Goal: Task Accomplishment & Management: Manage account settings

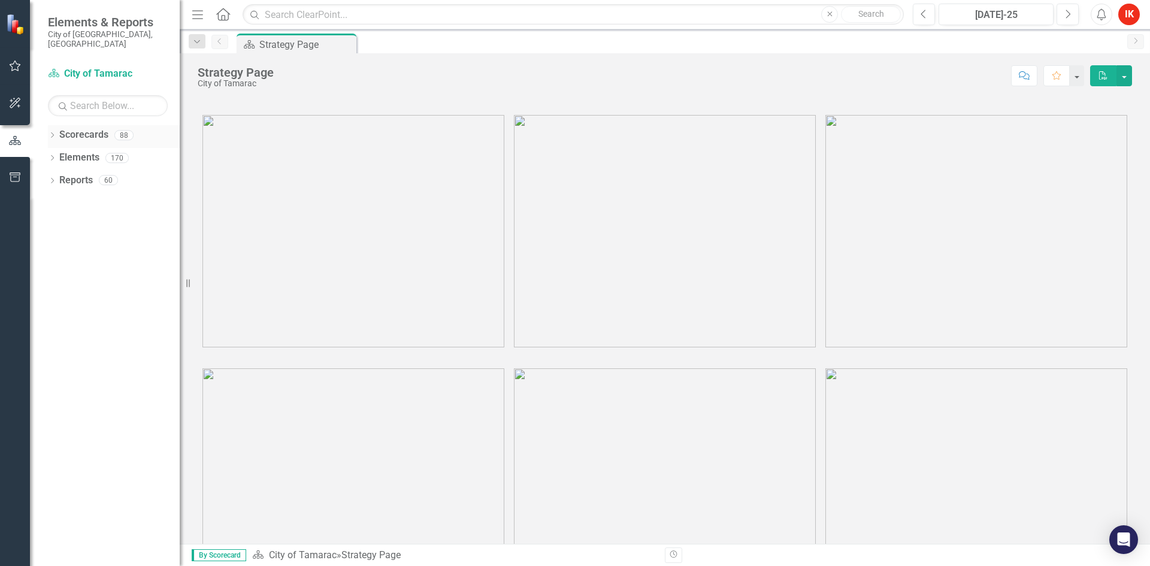
click at [55, 133] on icon "Dropdown" at bounding box center [52, 136] width 8 height 7
click at [59, 154] on icon "Dropdown" at bounding box center [58, 157] width 9 height 7
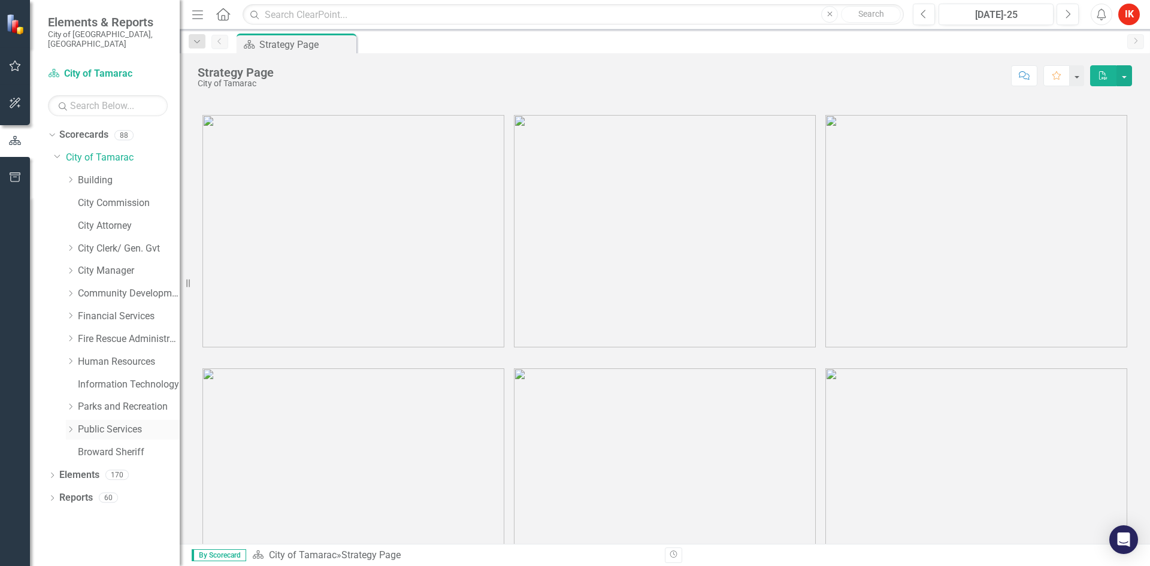
click at [71, 426] on icon "Dropdown" at bounding box center [70, 429] width 9 height 7
click at [90, 494] on link "Fleet" at bounding box center [135, 498] width 90 height 14
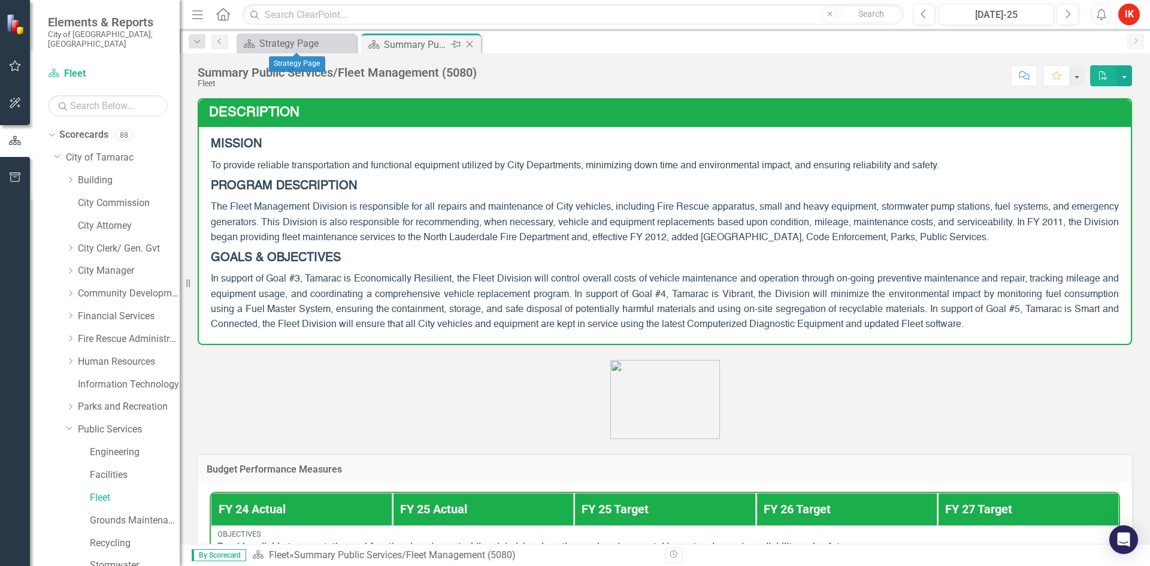
click at [415, 46] on div "Summary Public Services/Fleet Management (5080)" at bounding box center [416, 44] width 64 height 15
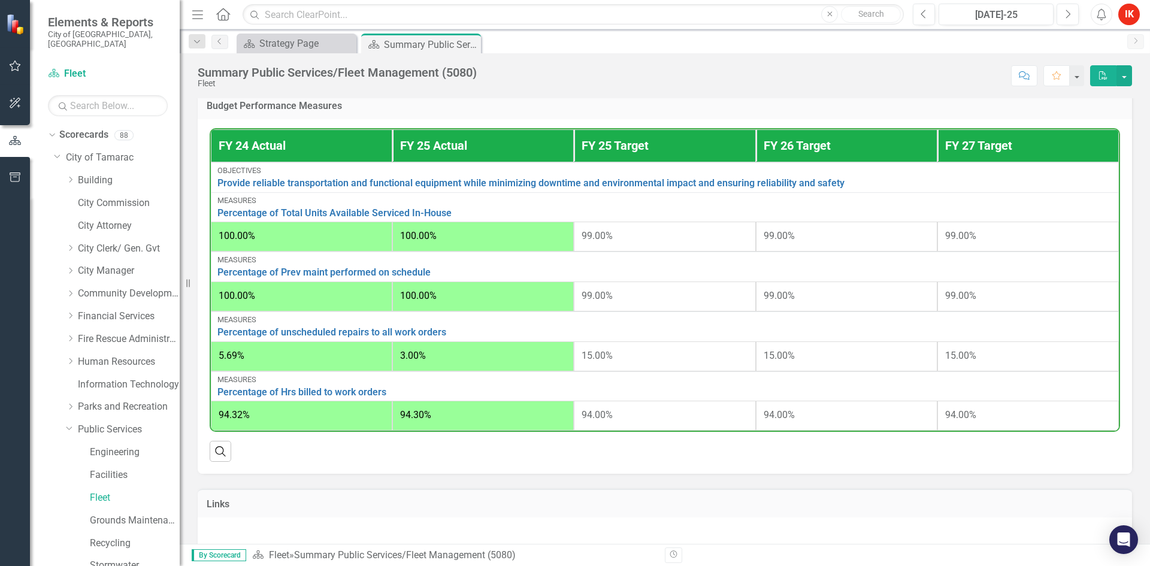
scroll to position [479, 0]
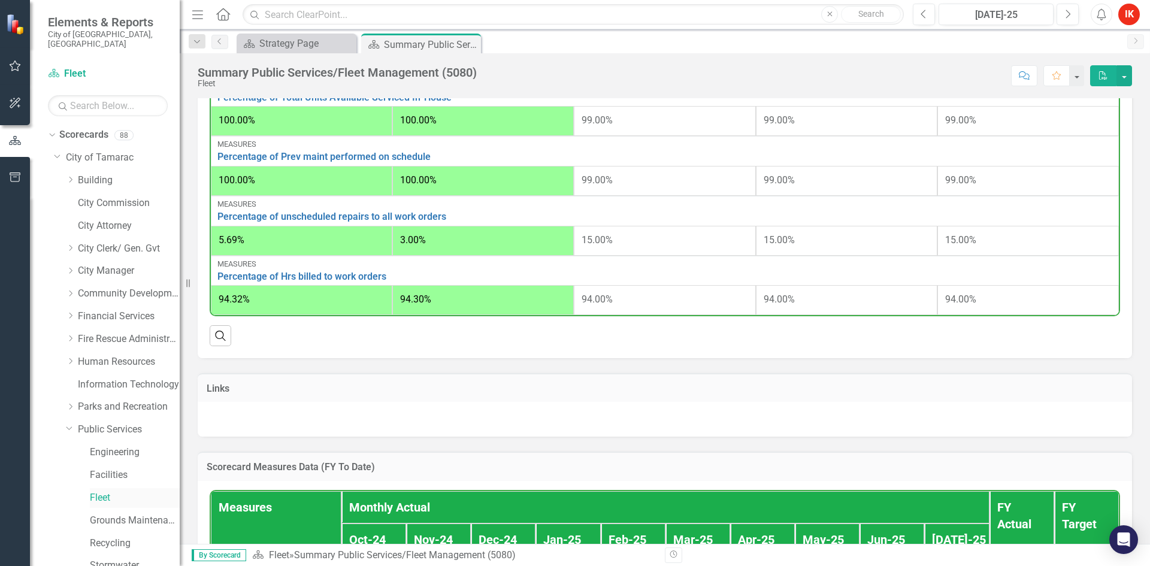
click at [95, 492] on link "Fleet" at bounding box center [135, 498] width 90 height 14
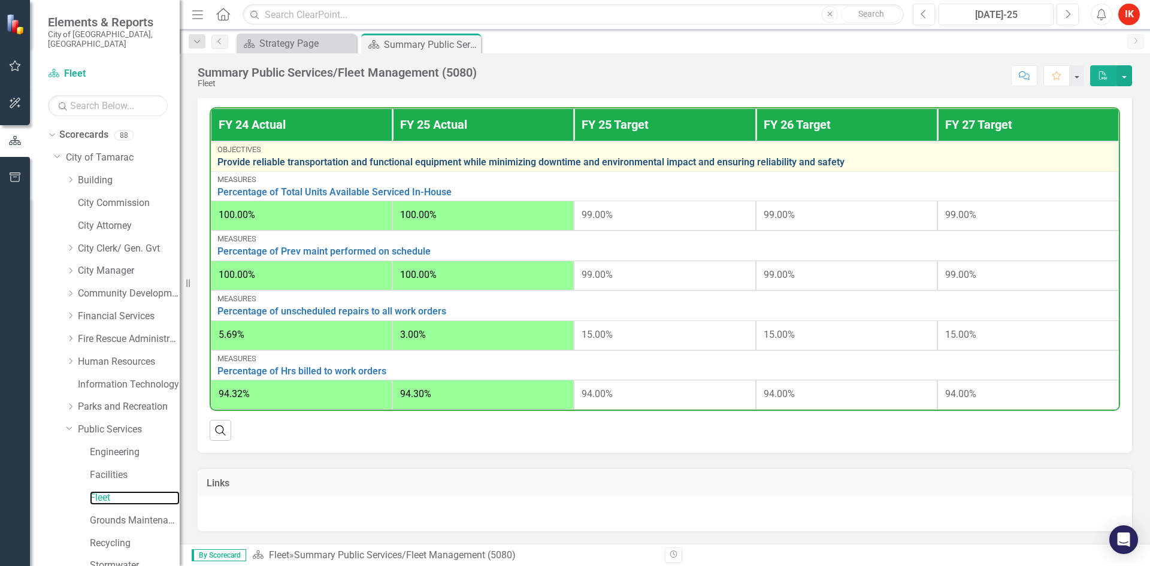
scroll to position [300, 0]
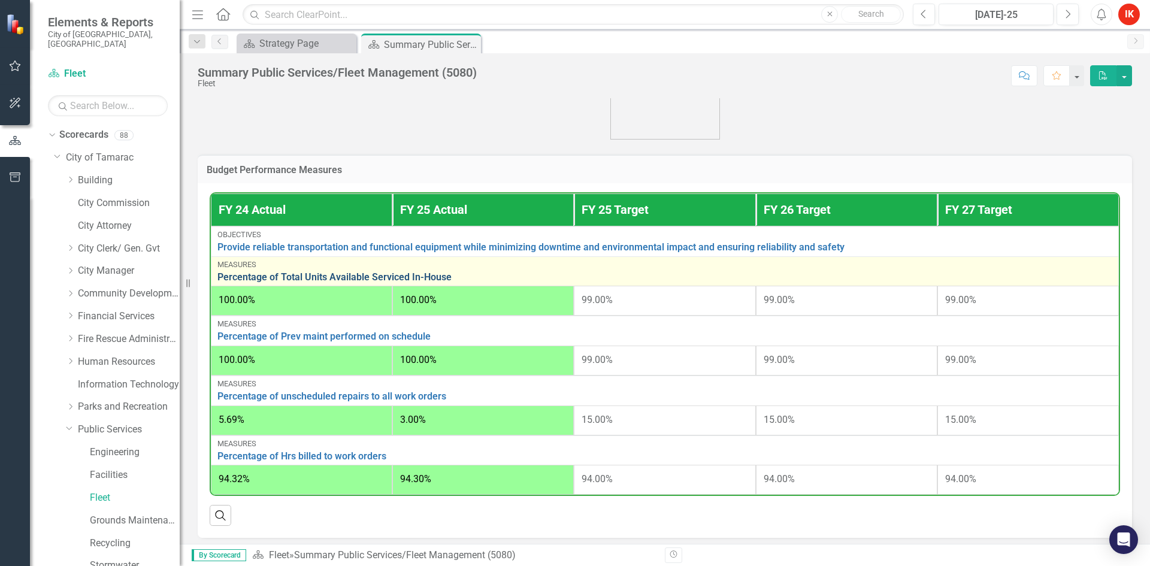
click at [321, 281] on link "Percentage of Total Units Available Serviced In-House" at bounding box center [664, 277] width 895 height 11
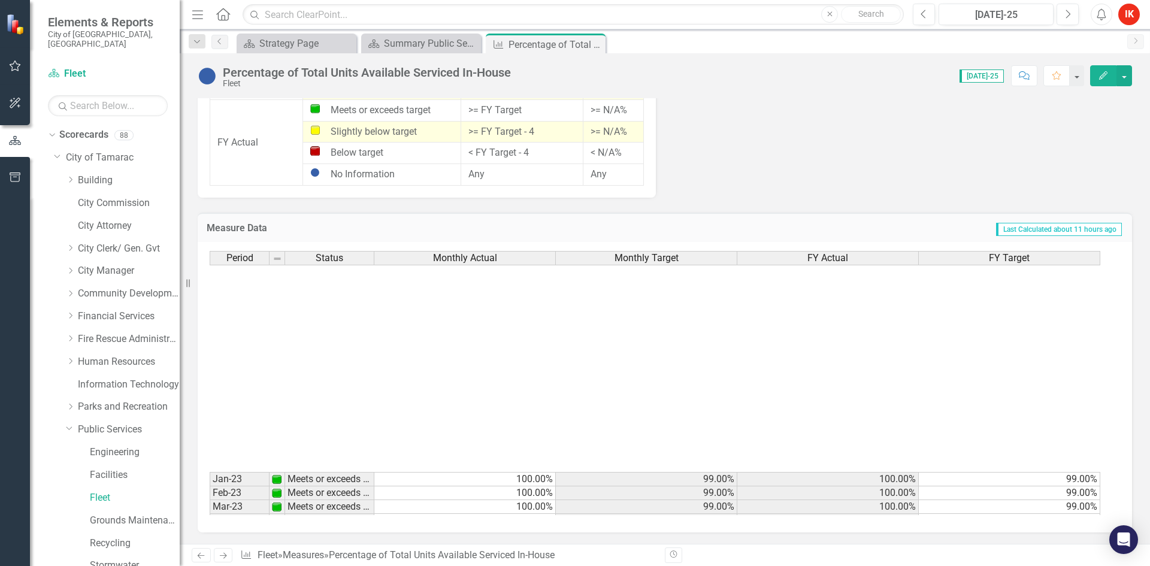
scroll to position [440, 0]
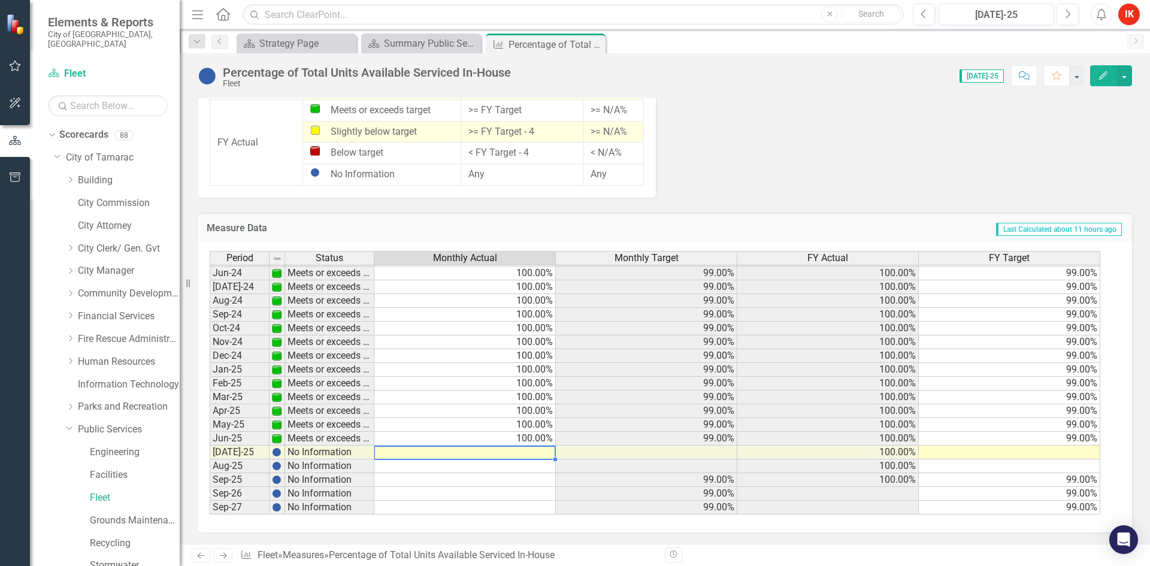
click at [543, 450] on tbody "Jan-23 Meets or exceeds target 100.00% 99.00% 100.00% 99.00% Feb-23 Meets or ex…" at bounding box center [655, 273] width 891 height 483
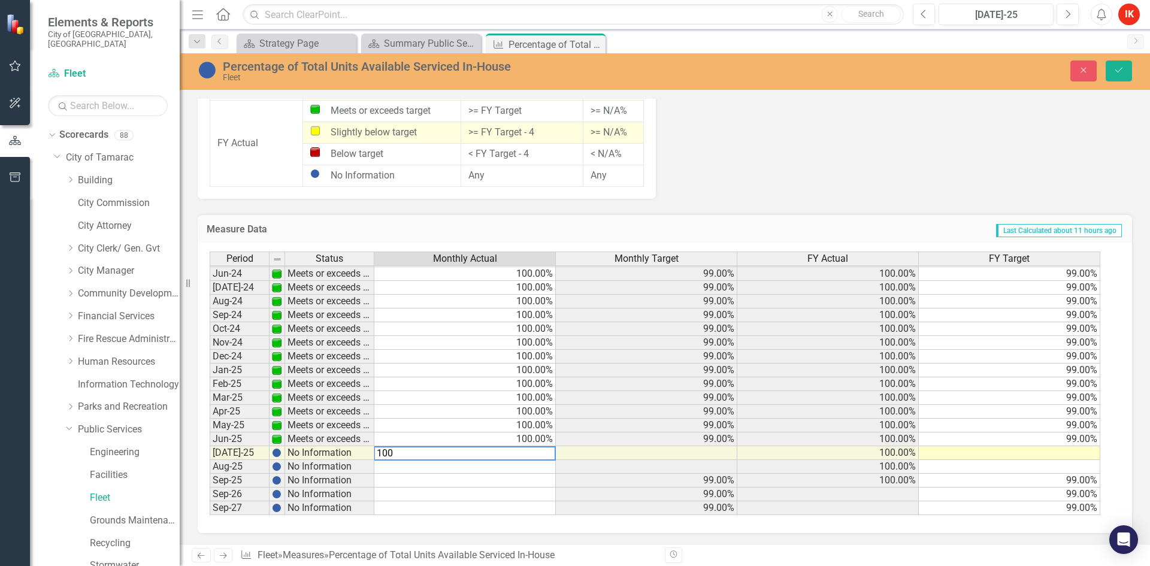
type textarea "100"
click at [1082, 457] on td at bounding box center [1010, 453] width 182 height 14
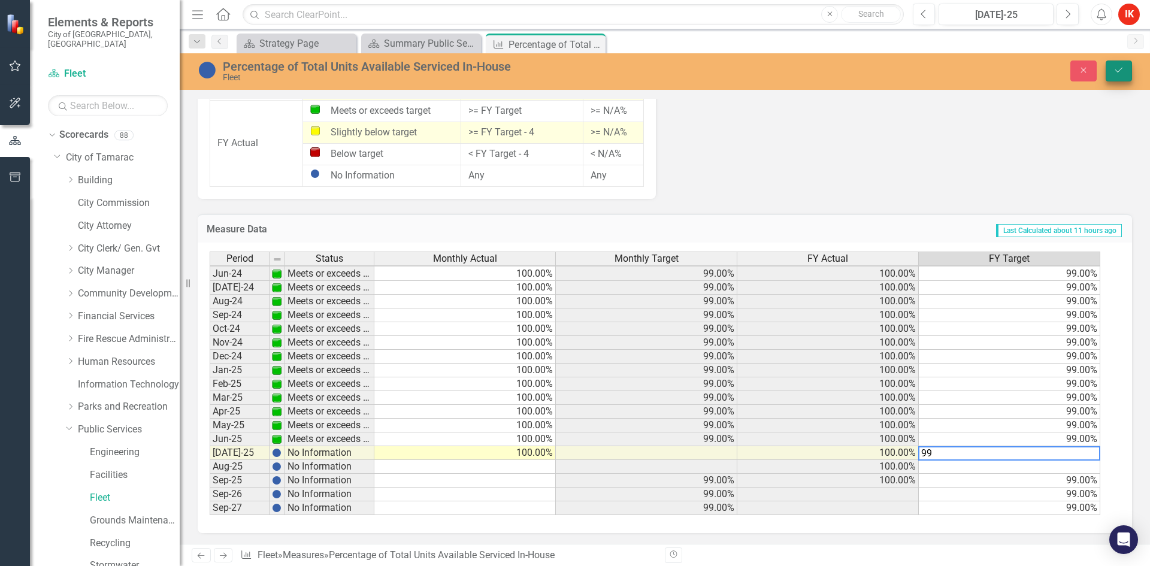
type textarea "99"
click at [1117, 72] on icon "submit" at bounding box center [1119, 70] width 7 height 5
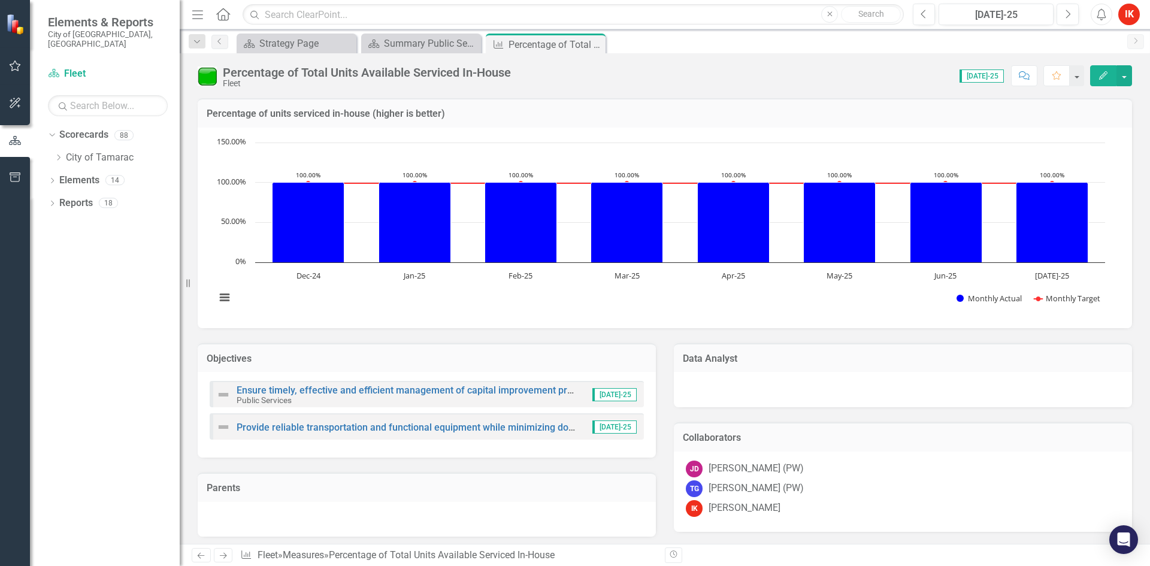
click at [226, 555] on icon "Next" at bounding box center [223, 556] width 10 height 8
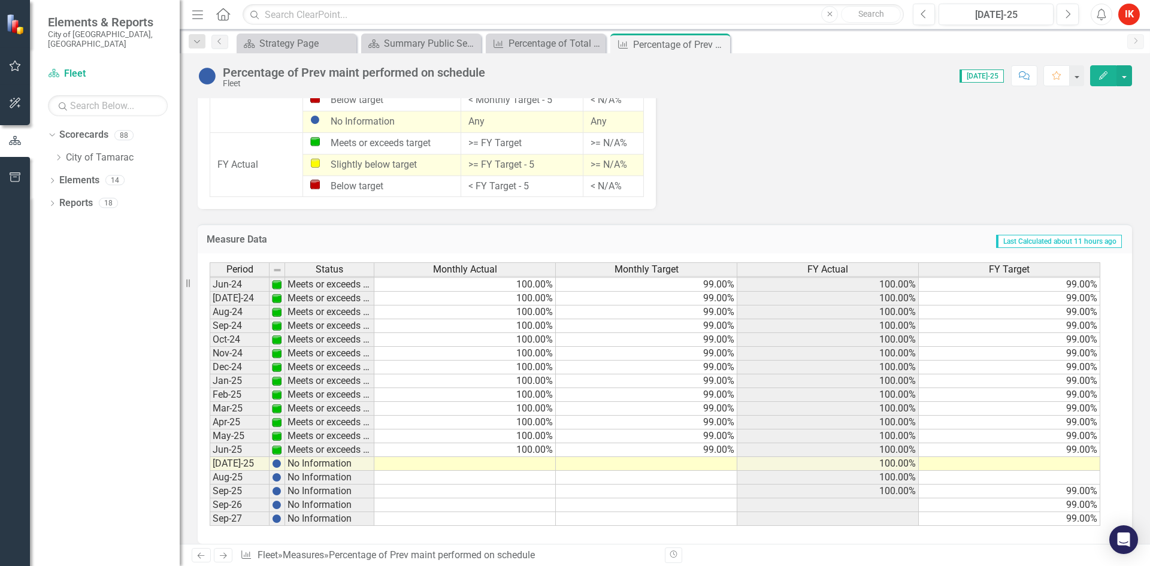
scroll to position [971, 0]
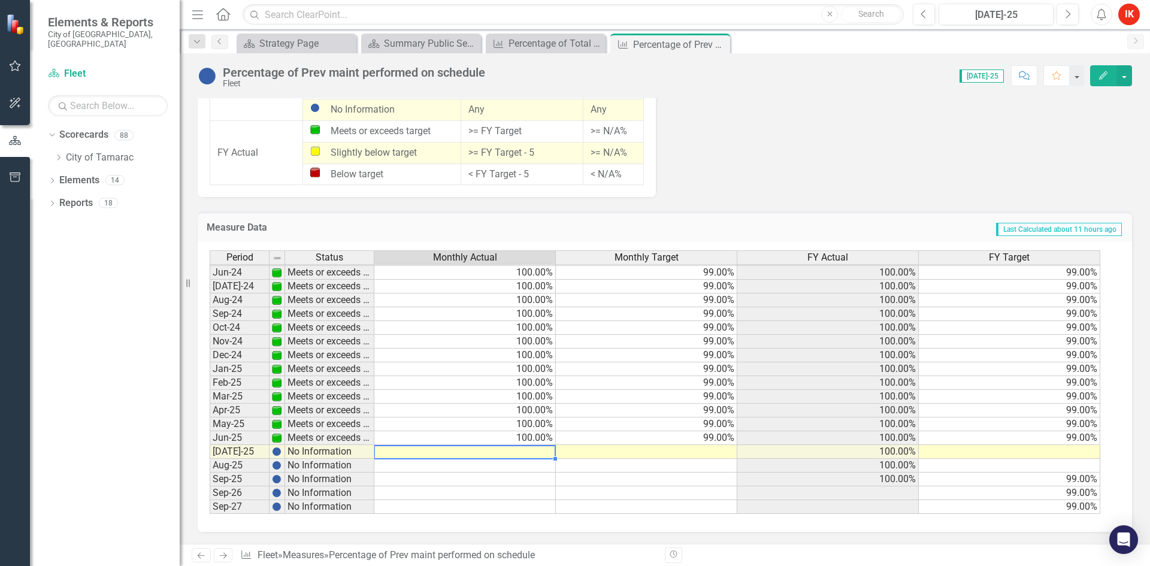
click at [210, 458] on div "Period Status Monthly Actual Monthly Target FY Actual FY Target May-23 Meets or…" at bounding box center [210, 293] width 0 height 442
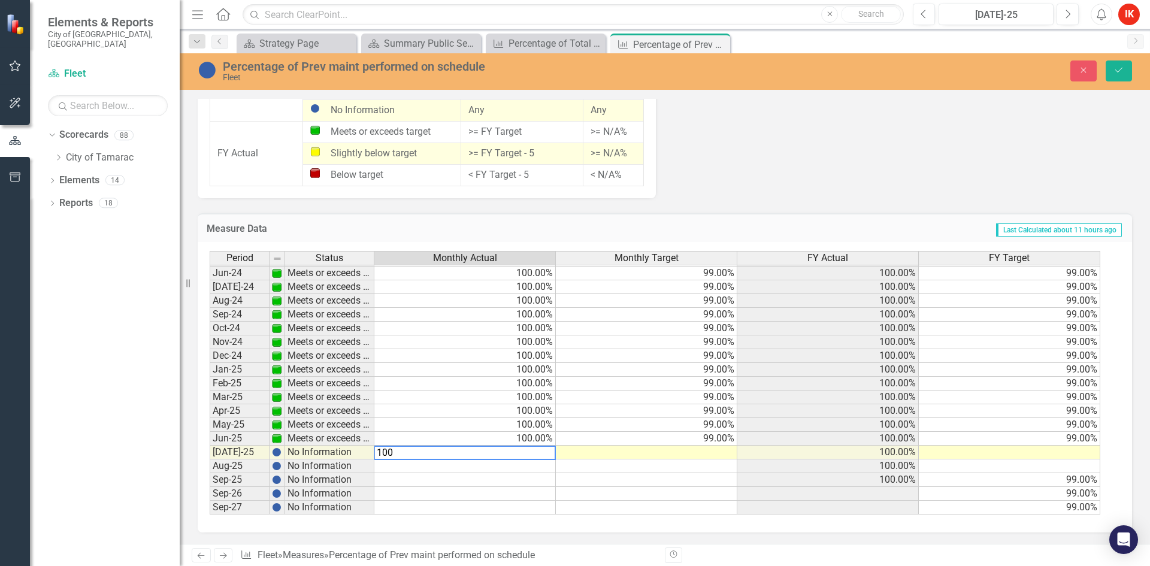
click at [702, 454] on td at bounding box center [647, 453] width 182 height 14
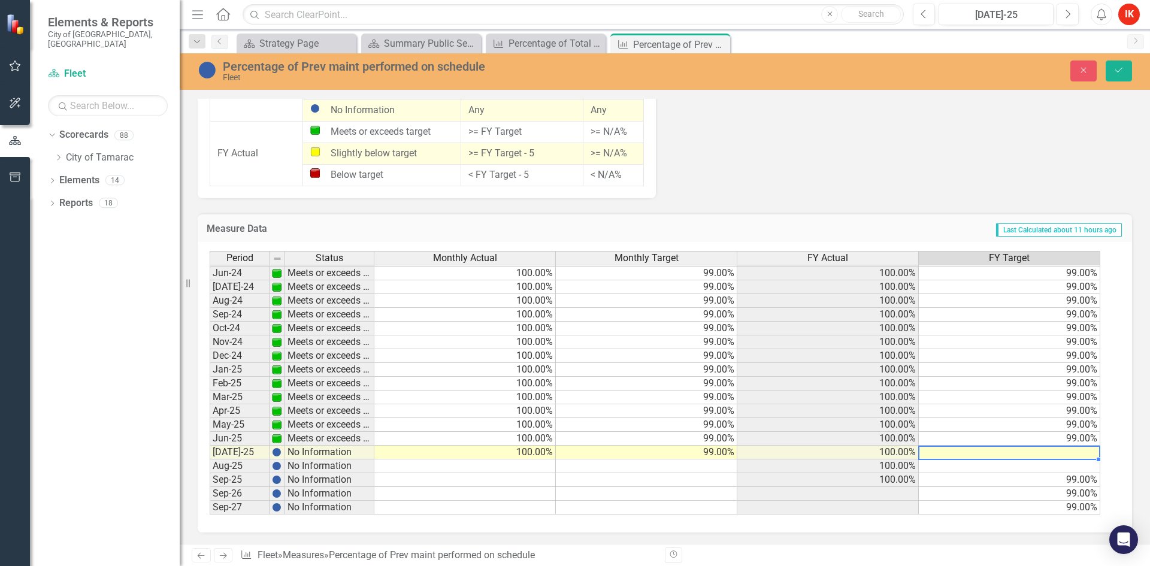
click at [1080, 457] on td at bounding box center [1010, 453] width 182 height 14
type textarea "99"
click at [1117, 70] on icon "Save" at bounding box center [1119, 70] width 11 height 8
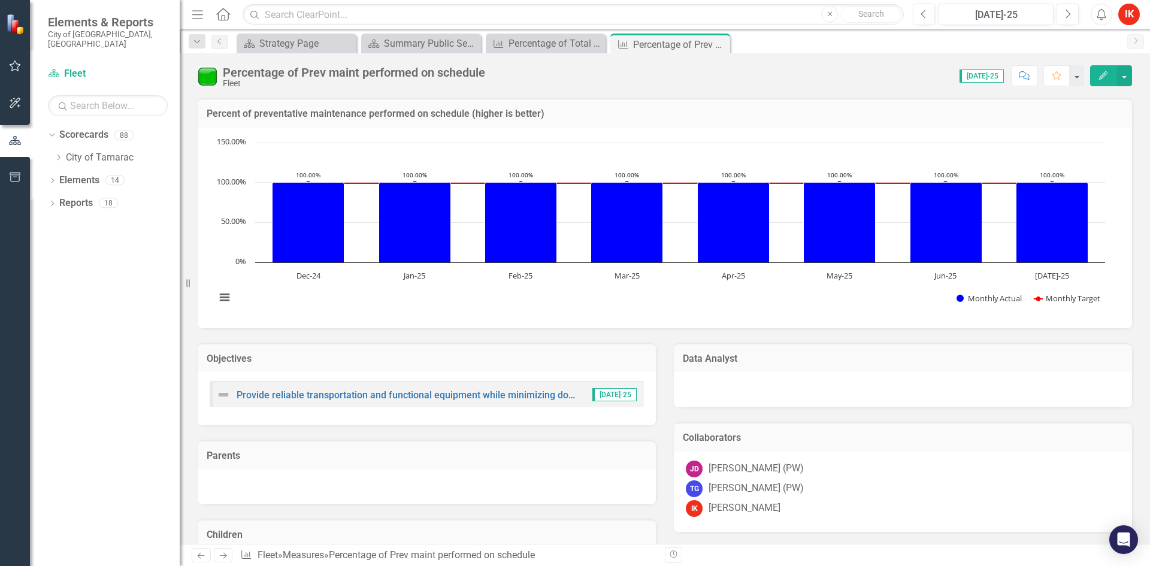
click at [220, 558] on icon "Next" at bounding box center [223, 556] width 10 height 8
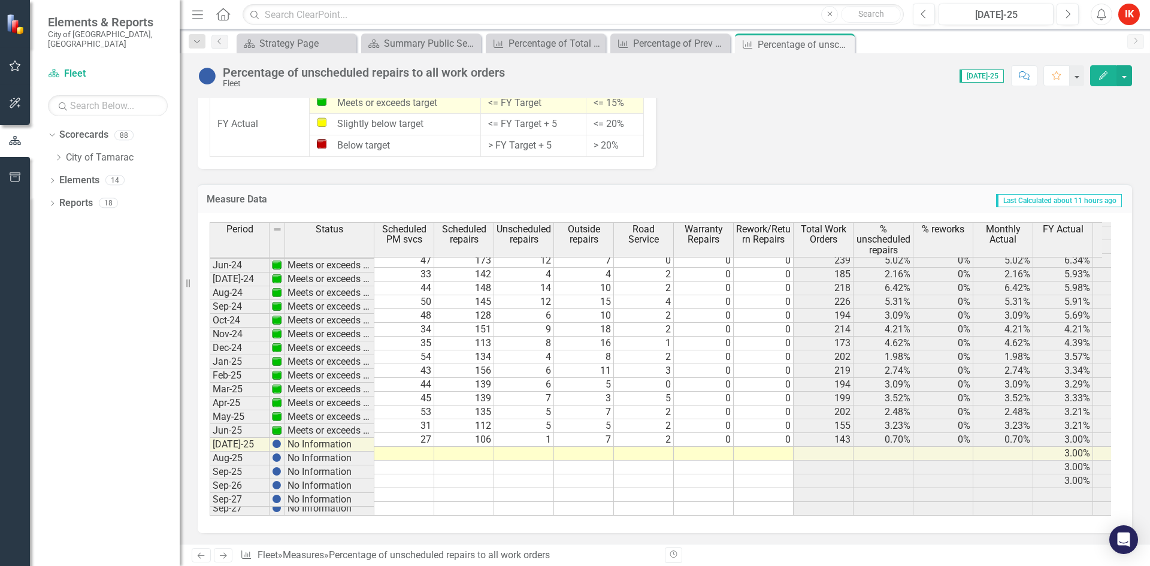
scroll to position [1019, 0]
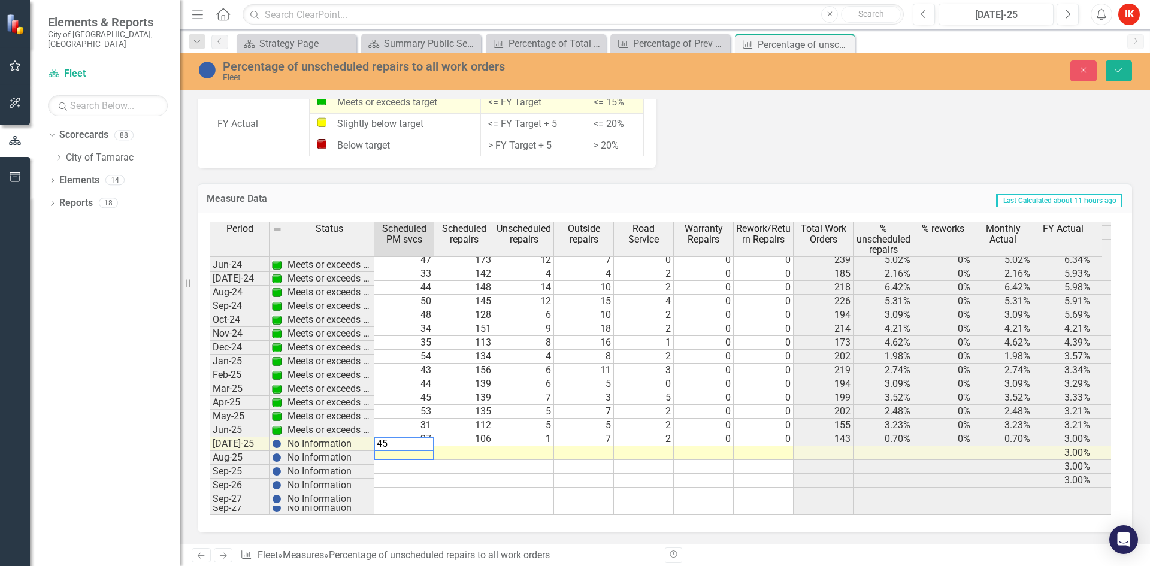
click at [486, 446] on td at bounding box center [464, 453] width 60 height 14
click at [541, 446] on td at bounding box center [524, 453] width 60 height 14
click at [599, 448] on td at bounding box center [584, 453] width 60 height 14
click at [651, 446] on td at bounding box center [644, 453] width 60 height 14
click at [712, 448] on td at bounding box center [704, 453] width 60 height 14
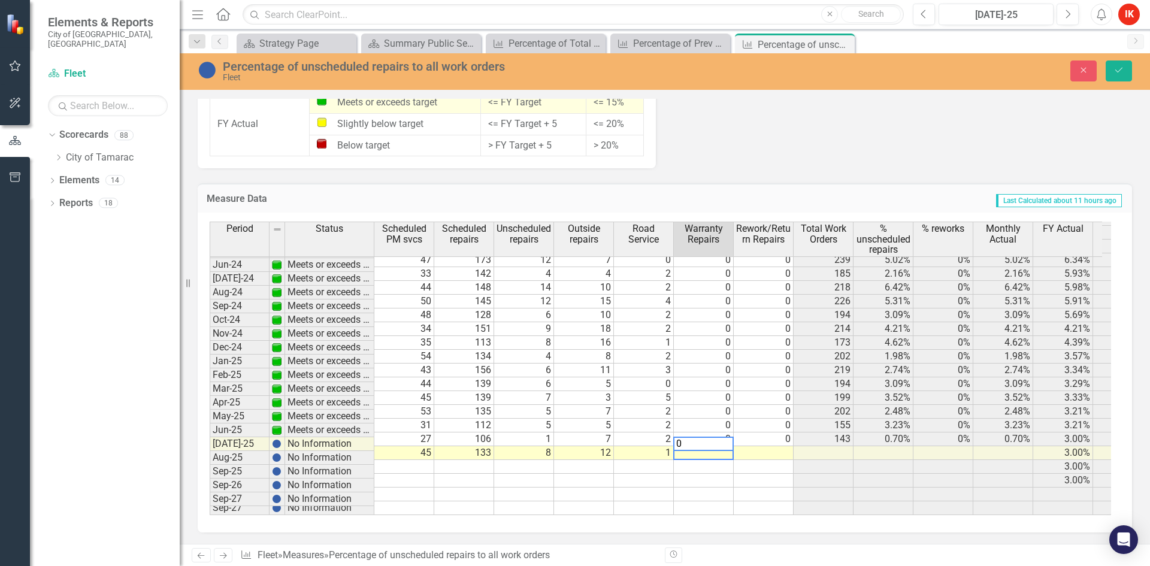
click at [767, 446] on td at bounding box center [764, 453] width 60 height 14
type textarea "0"
click at [1117, 65] on button "Save" at bounding box center [1119, 71] width 26 height 21
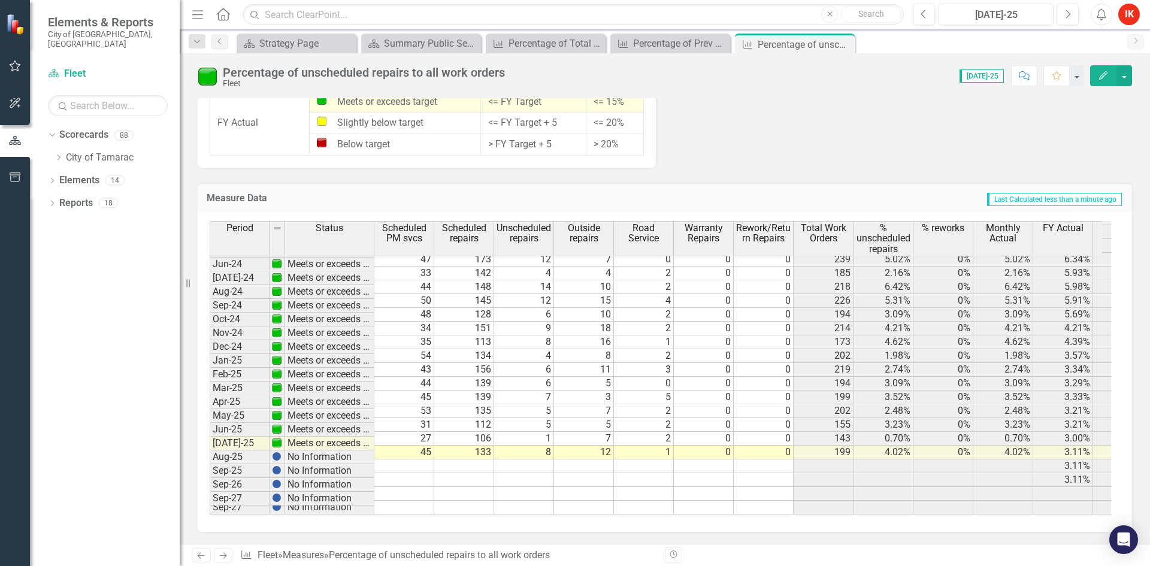
click at [223, 558] on icon "Next" at bounding box center [223, 556] width 10 height 8
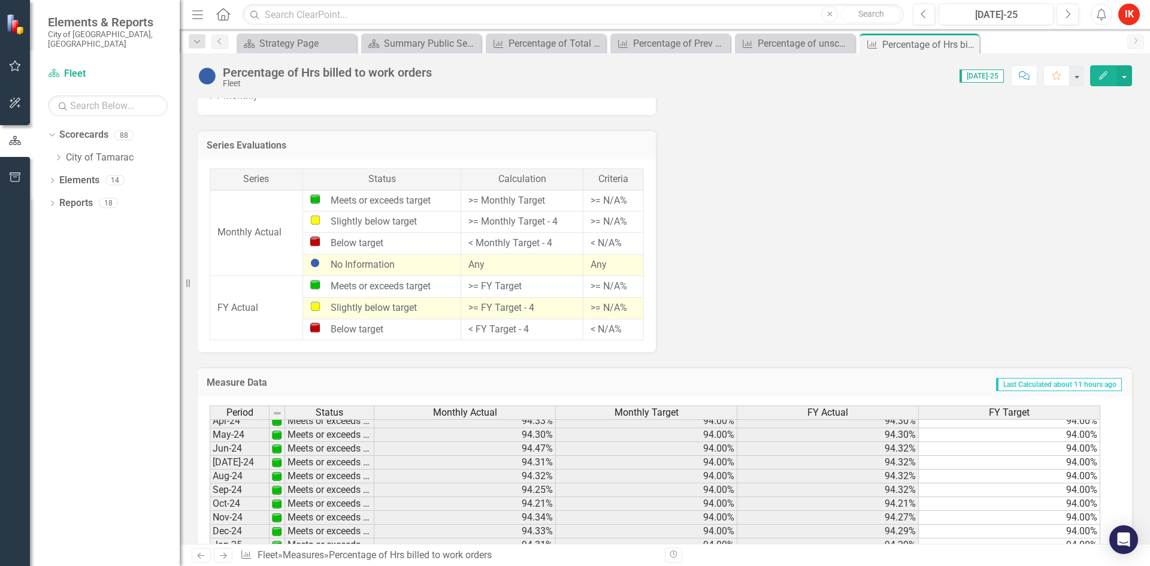
scroll to position [1054, 0]
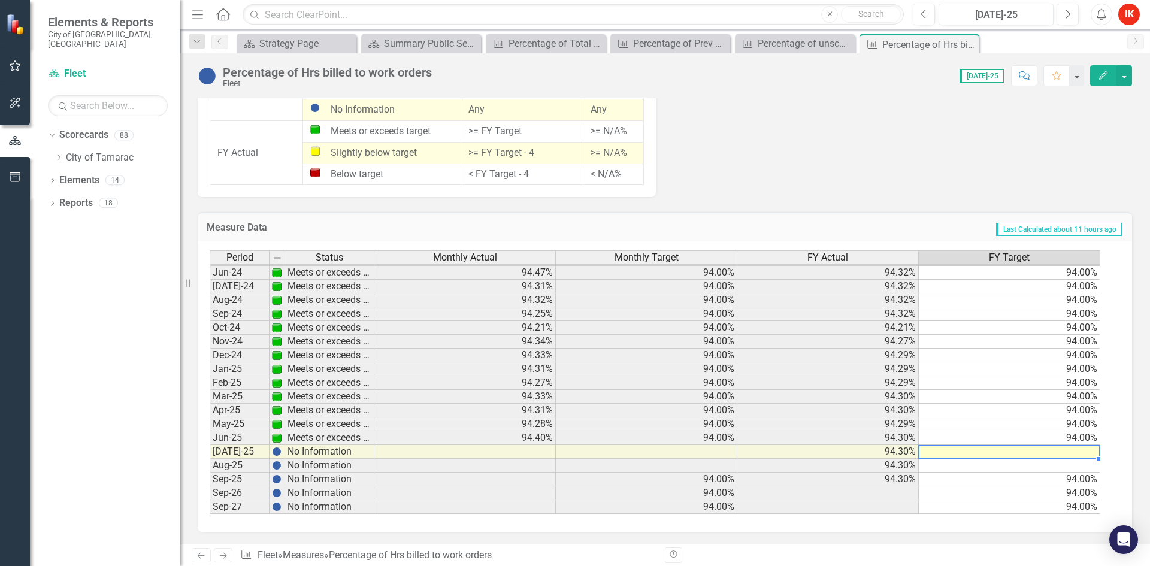
click at [1068, 455] on tbody "May-23 Slightly below target 93.93% 94.00% 94.29% 94.00% Jun-23 Meets or exceed…" at bounding box center [655, 300] width 891 height 428
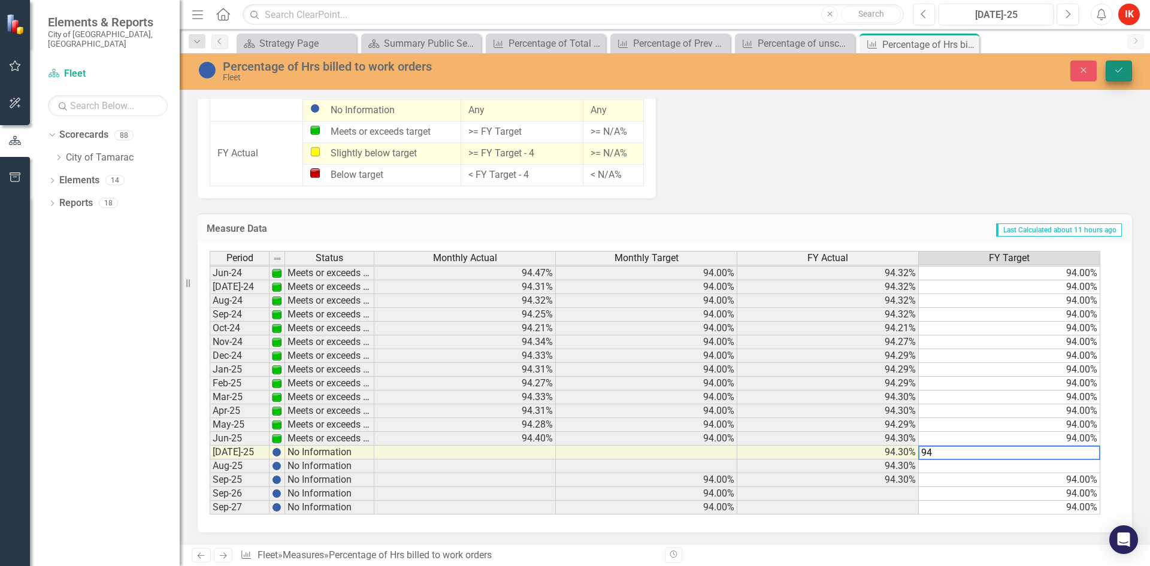
type textarea "94"
click at [1119, 65] on button "Save" at bounding box center [1119, 71] width 26 height 21
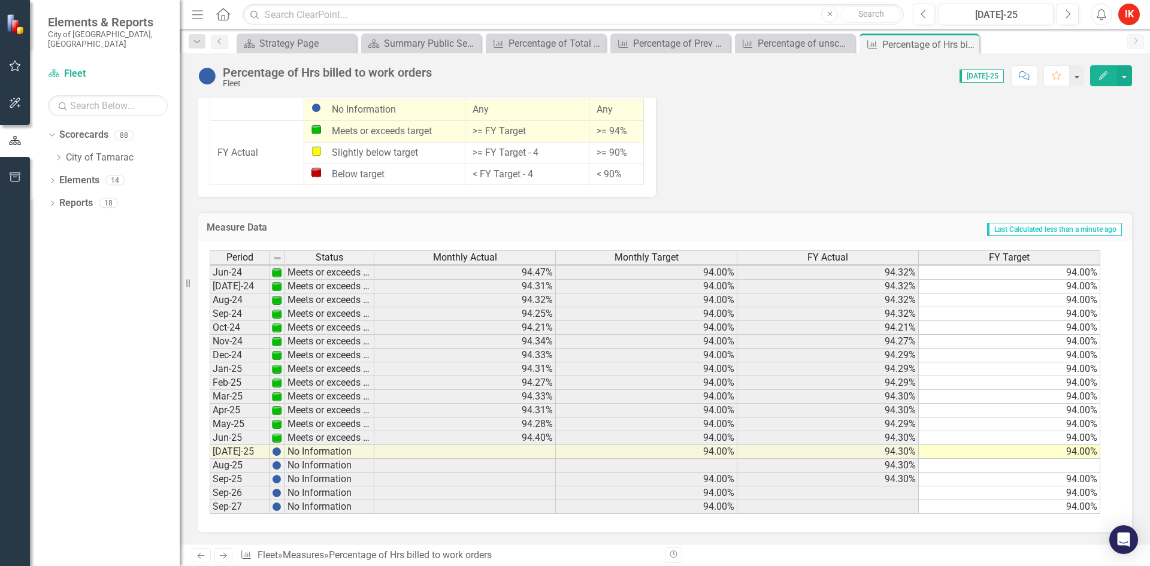
click at [224, 552] on icon "Next" at bounding box center [223, 556] width 10 height 8
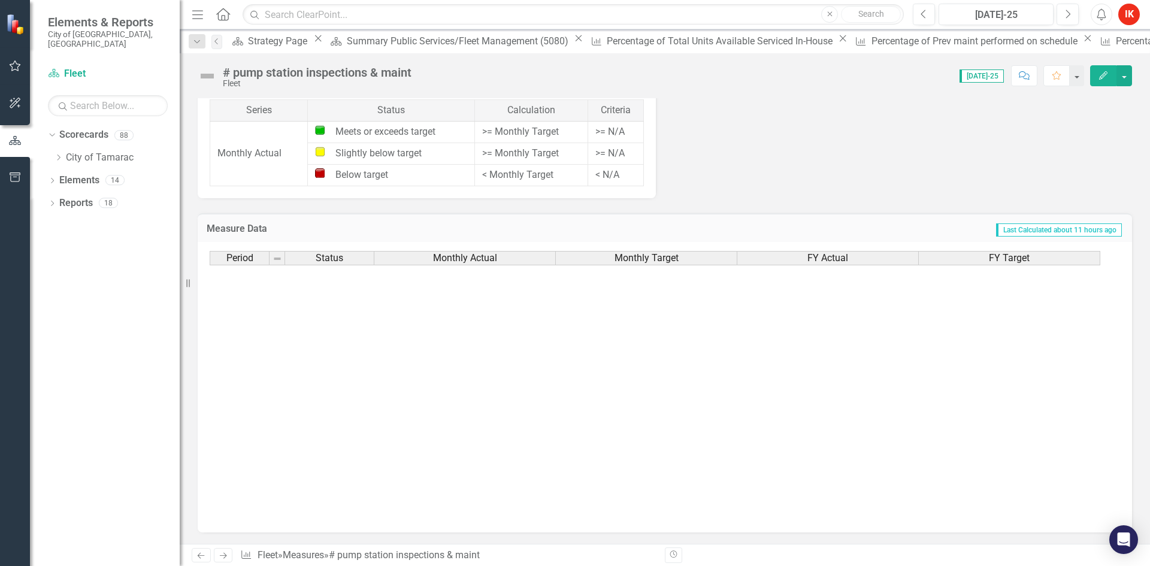
scroll to position [440, 0]
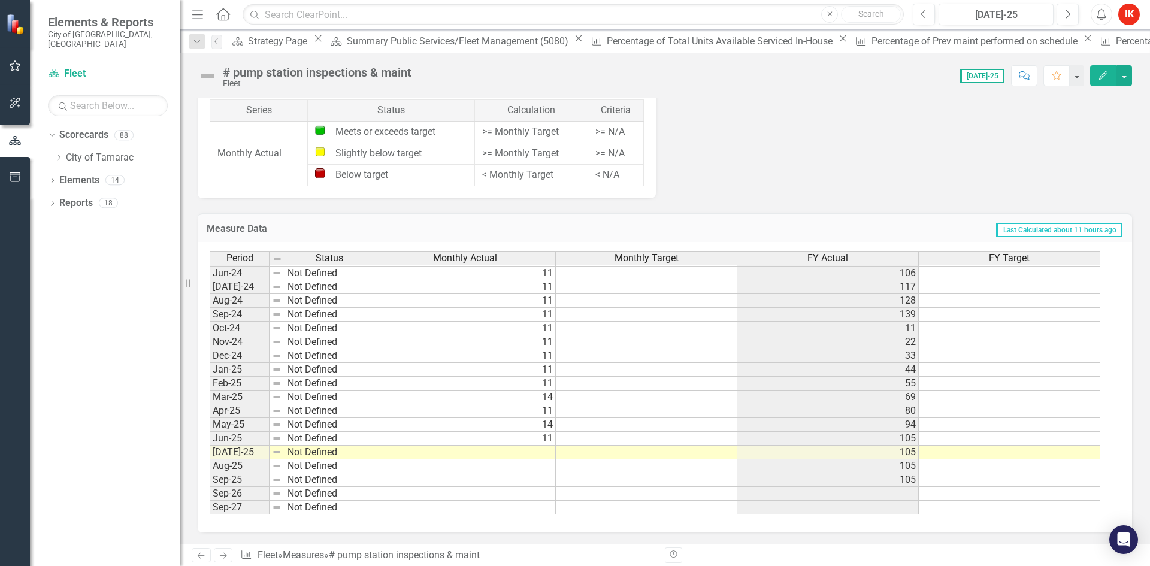
click at [537, 456] on tbody "Mar-23 Not Defined 11 67 Apr-23 Not Defined 11 78 May-23 Not Defined 0 78 Jun-2…" at bounding box center [655, 286] width 891 height 455
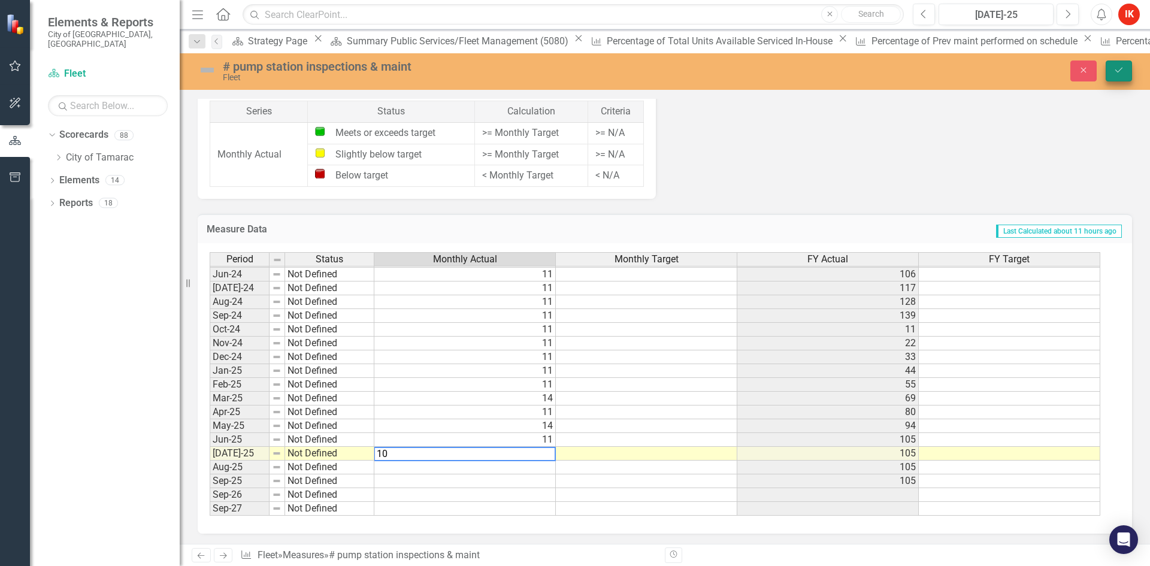
type textarea "10"
click at [1121, 66] on icon "Save" at bounding box center [1119, 70] width 11 height 8
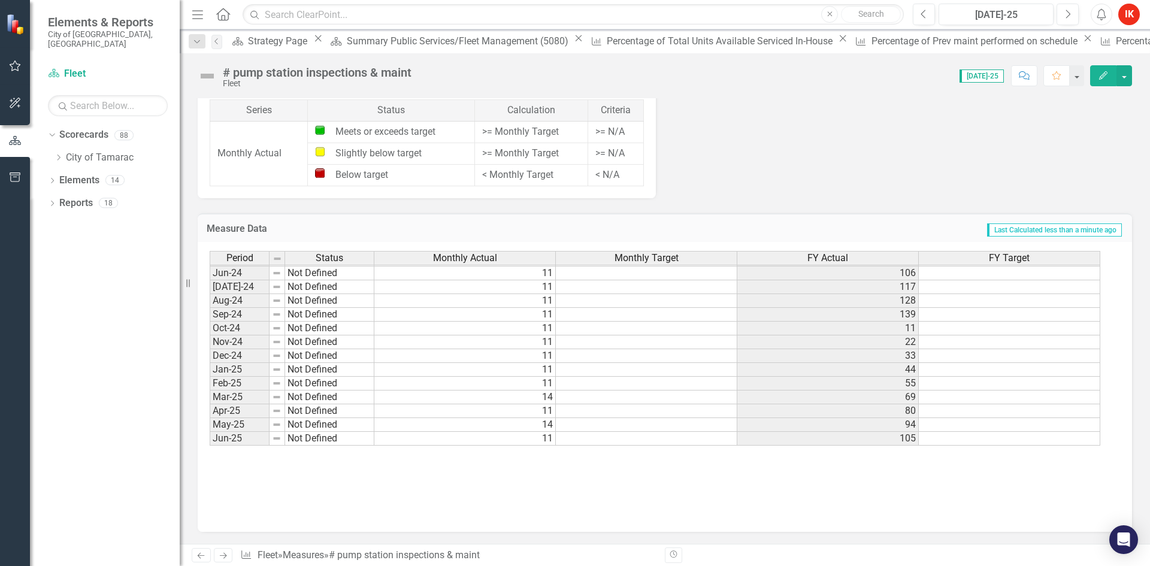
scroll to position [866, 0]
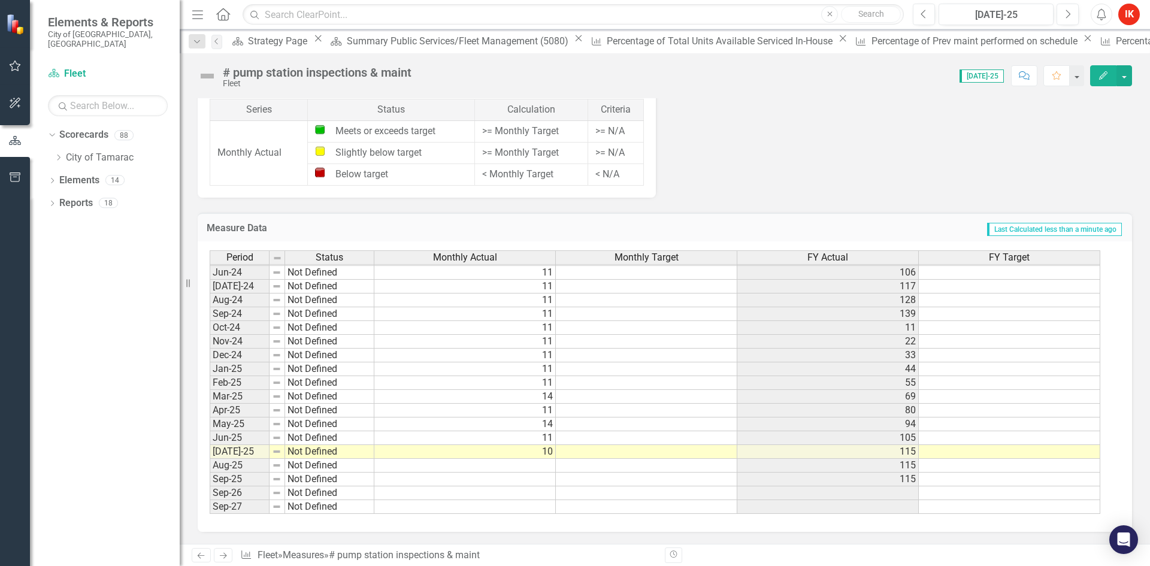
click at [226, 555] on icon "Next" at bounding box center [223, 556] width 10 height 8
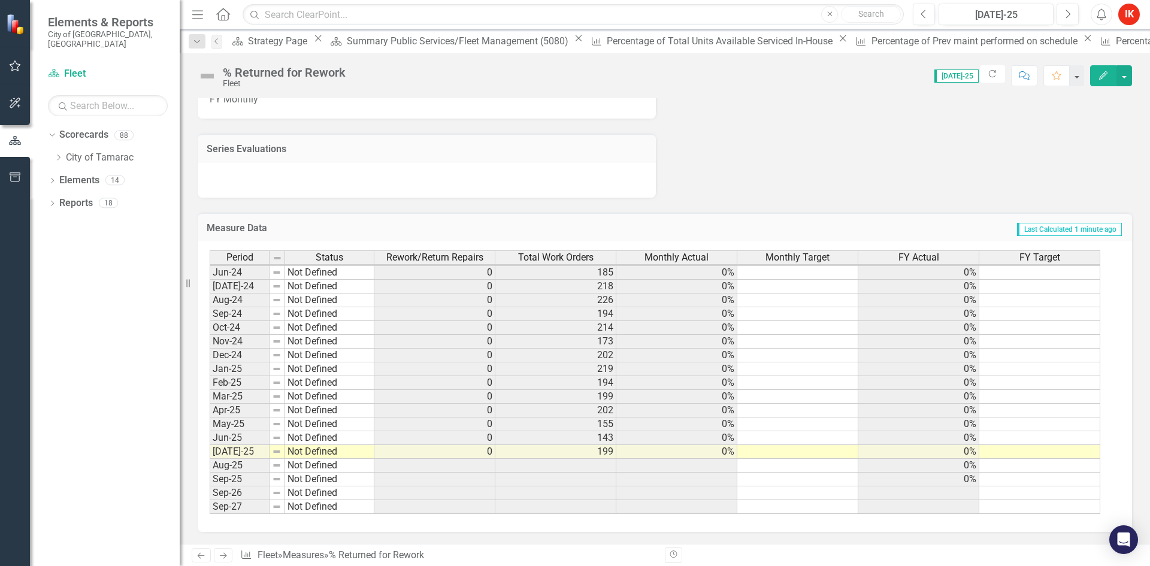
click at [222, 555] on icon "Next" at bounding box center [223, 556] width 10 height 8
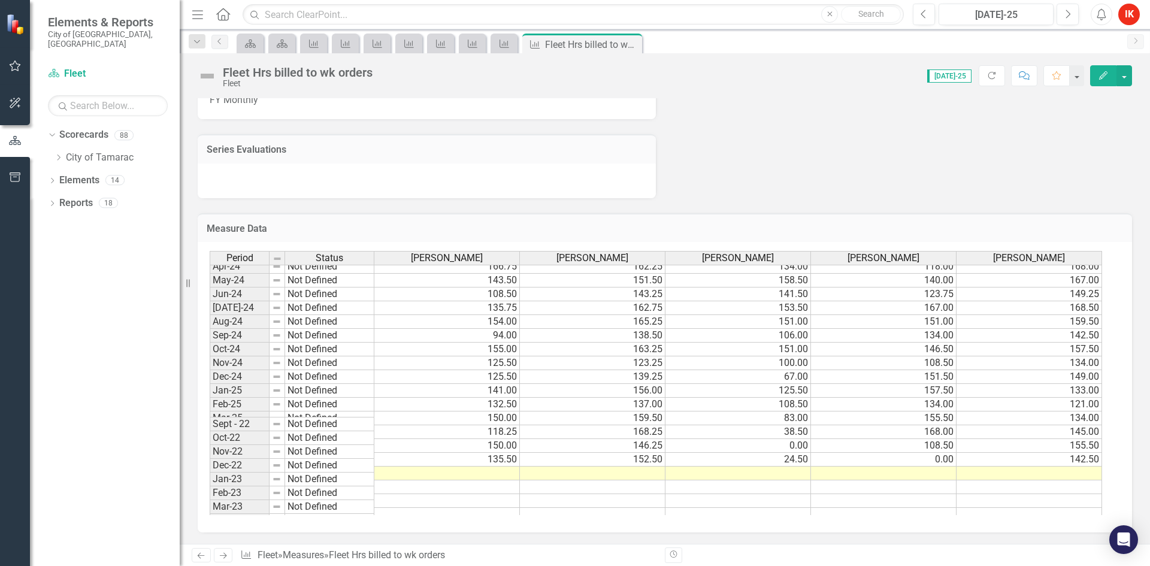
scroll to position [419, 0]
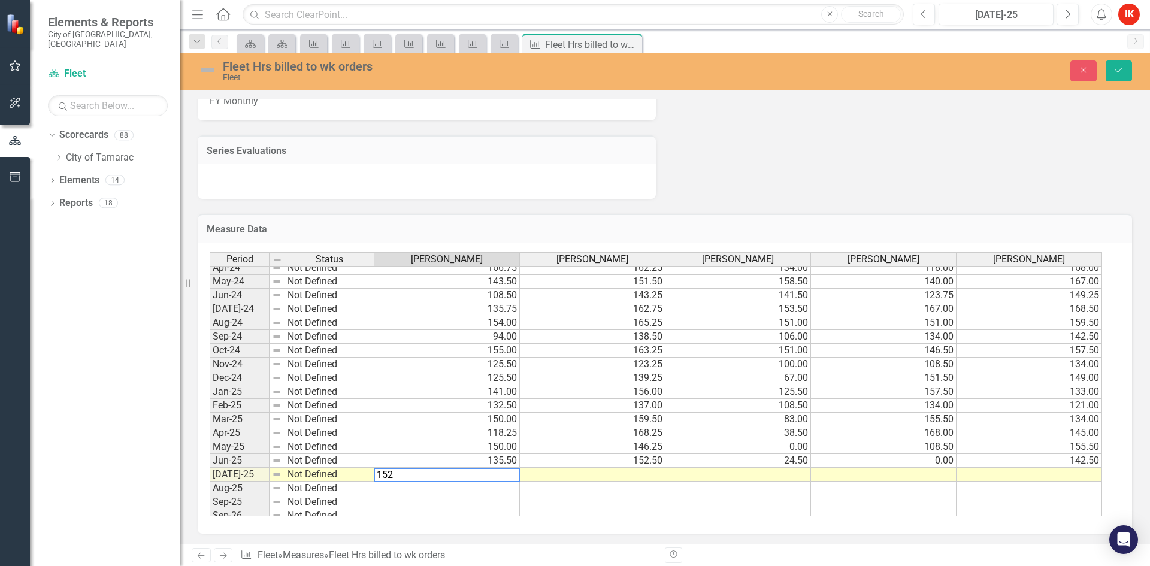
type textarea "152"
click at [624, 476] on td at bounding box center [593, 475] width 146 height 14
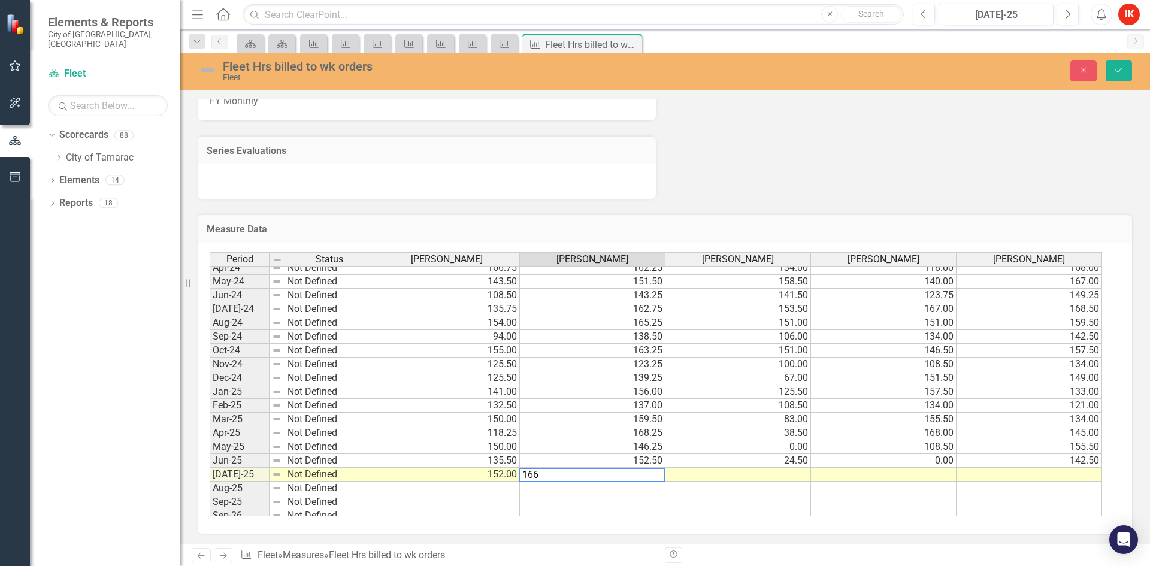
type textarea "166"
click at [797, 477] on td at bounding box center [739, 475] width 146 height 14
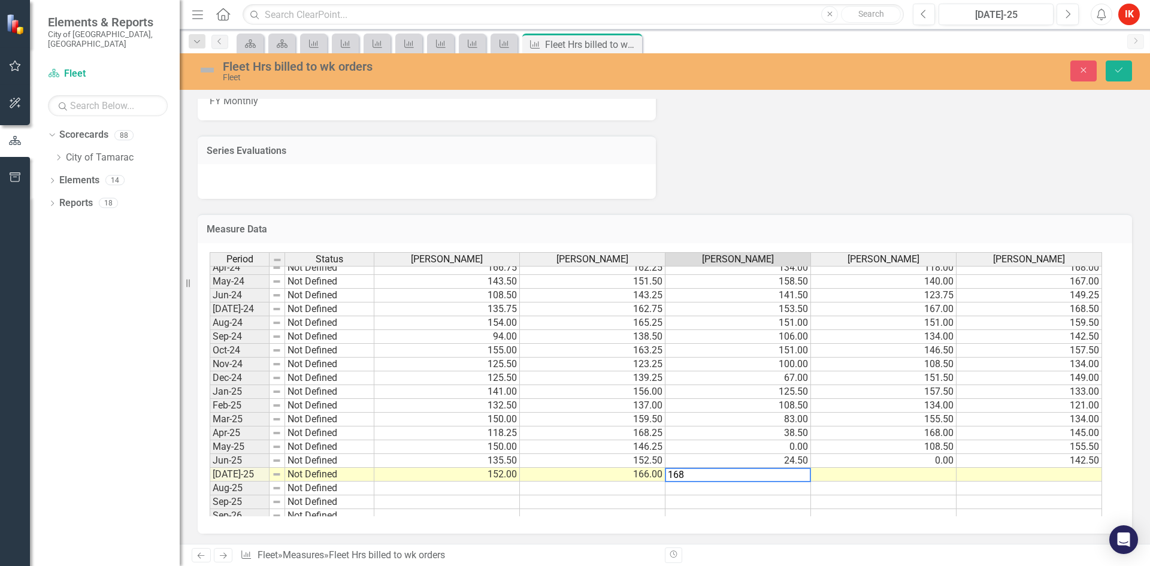
type textarea "168"
click at [939, 478] on td at bounding box center [884, 475] width 146 height 14
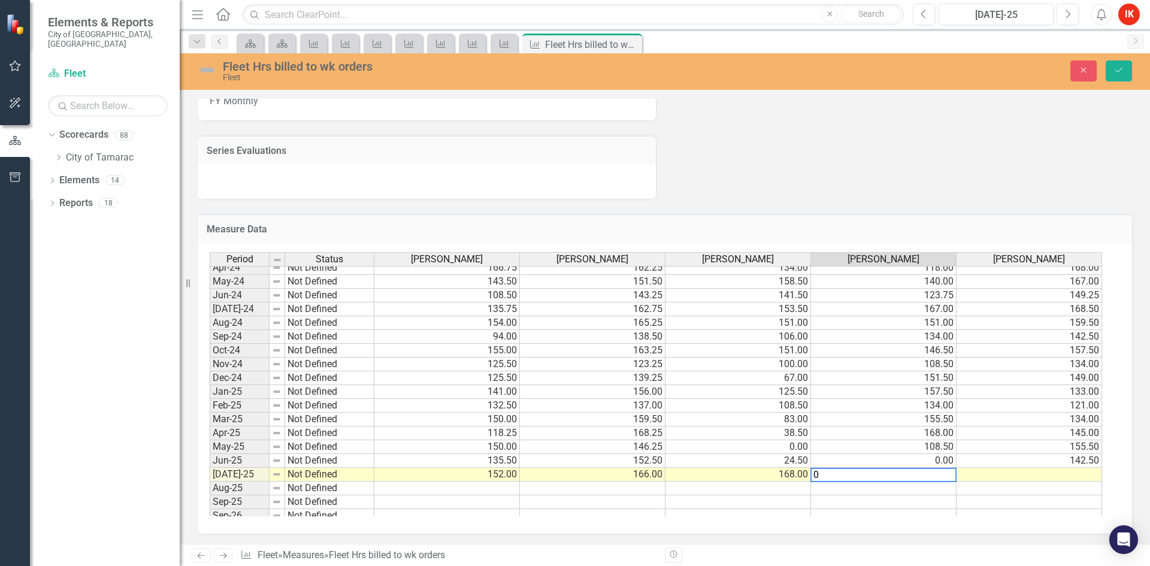
type textarea "0"
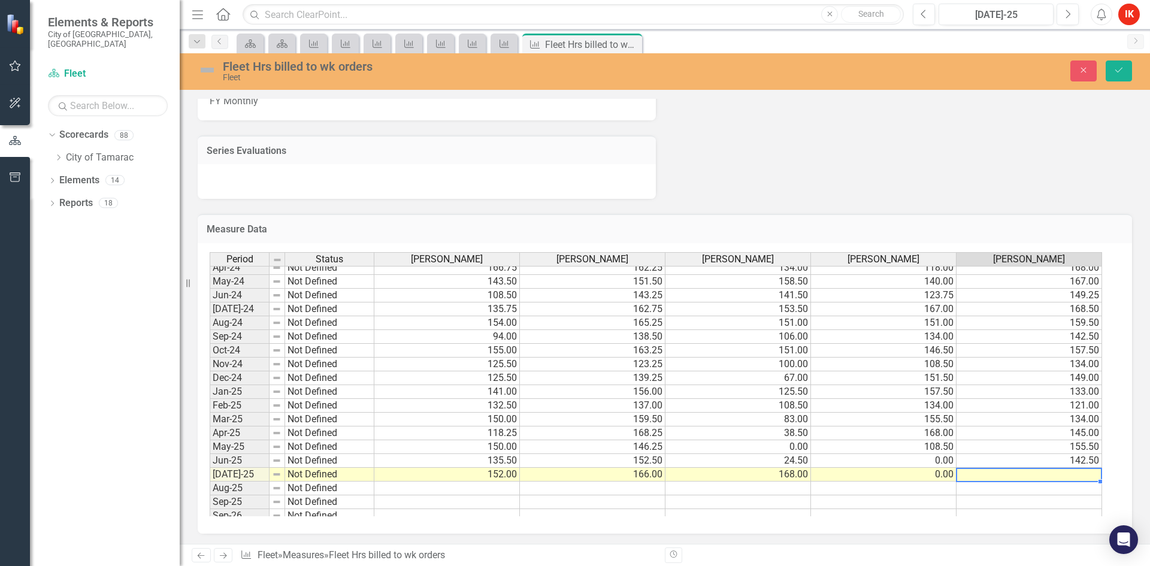
click at [1065, 477] on td at bounding box center [1030, 475] width 146 height 14
type textarea "159.5"
click at [1114, 66] on icon "Save" at bounding box center [1119, 70] width 11 height 8
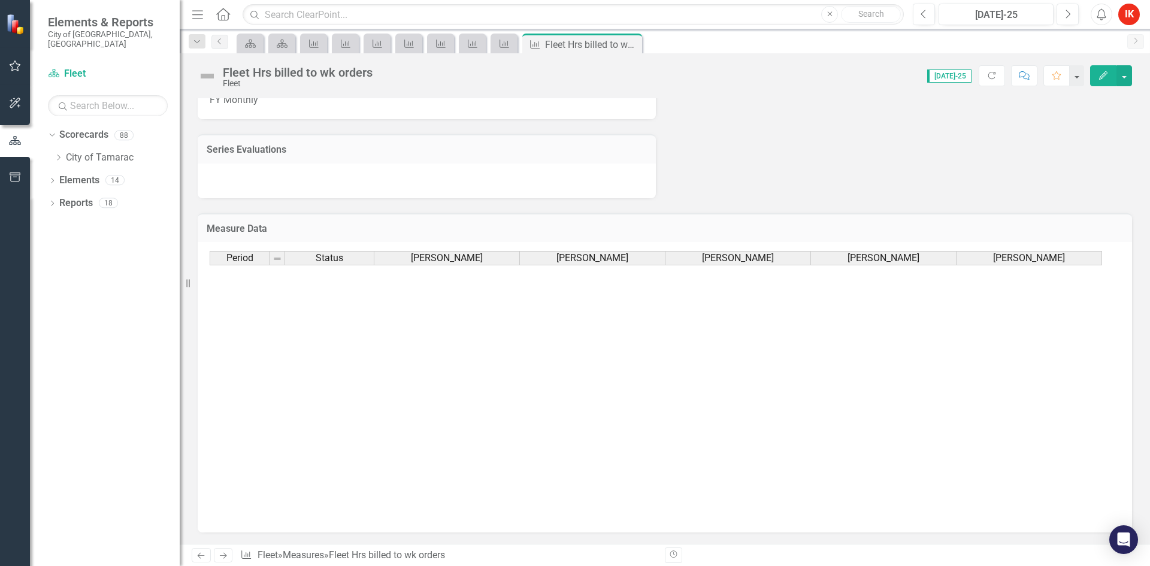
scroll to position [440, 0]
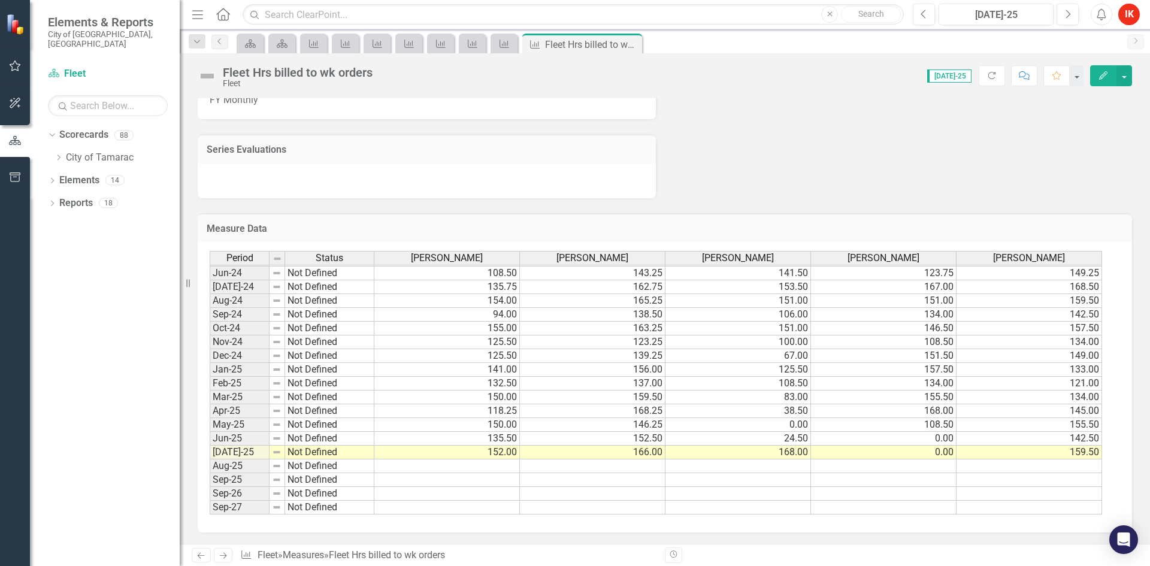
click at [222, 557] on icon "Next" at bounding box center [223, 556] width 10 height 8
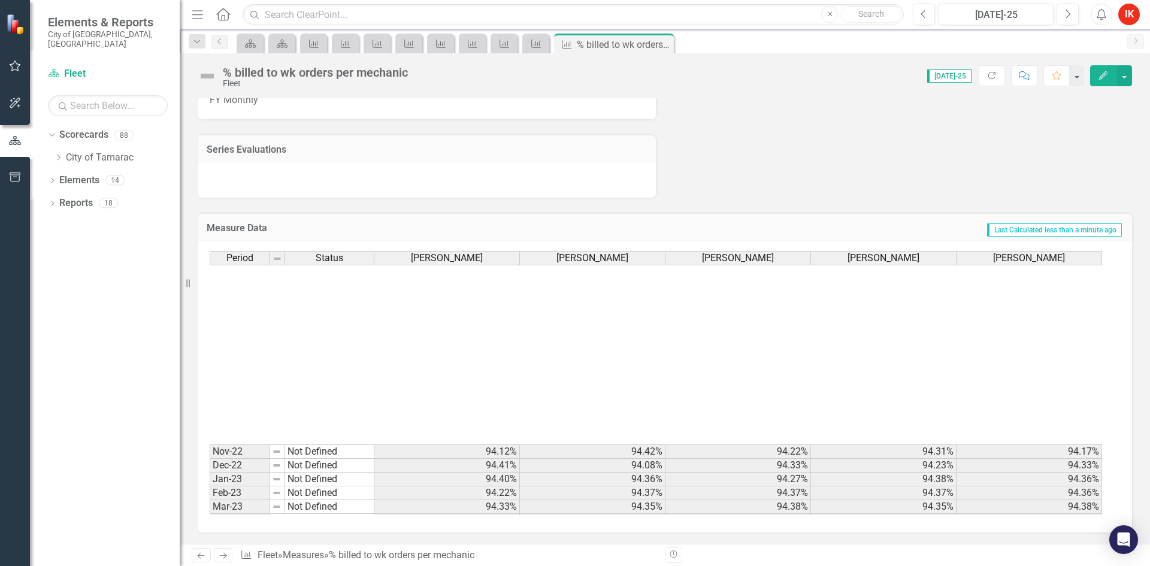
scroll to position [440, 0]
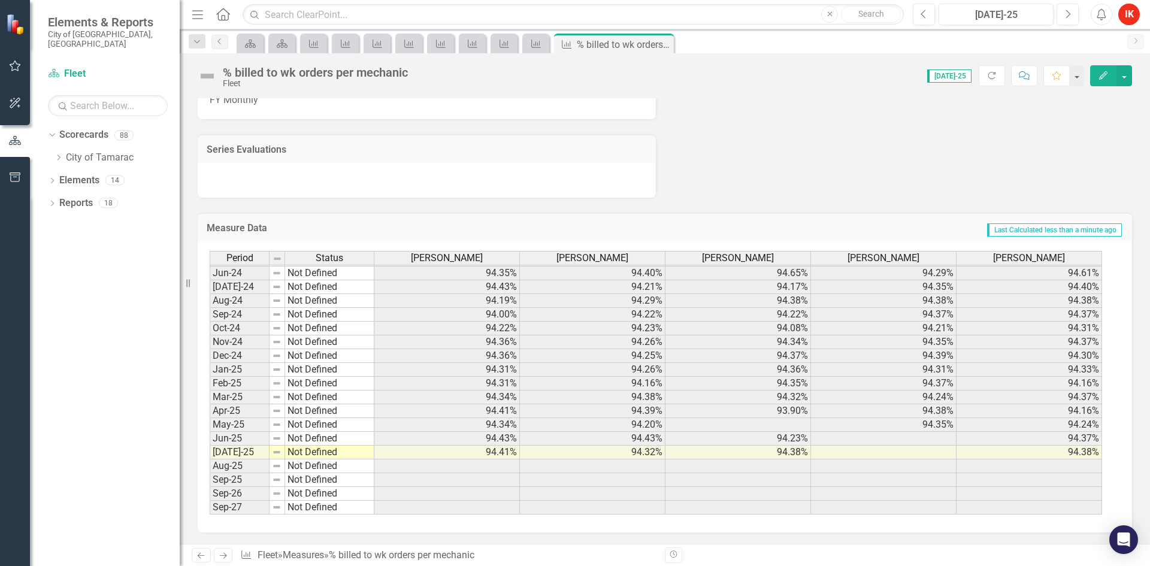
click at [223, 557] on icon "Next" at bounding box center [223, 556] width 10 height 8
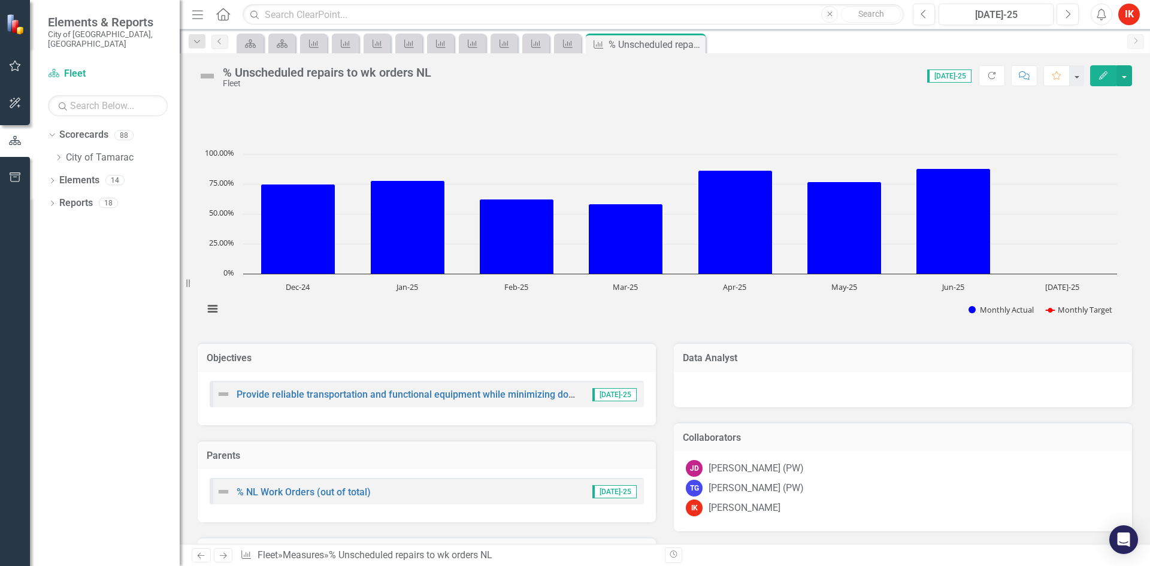
click at [204, 560] on icon "Previous" at bounding box center [201, 556] width 10 height 8
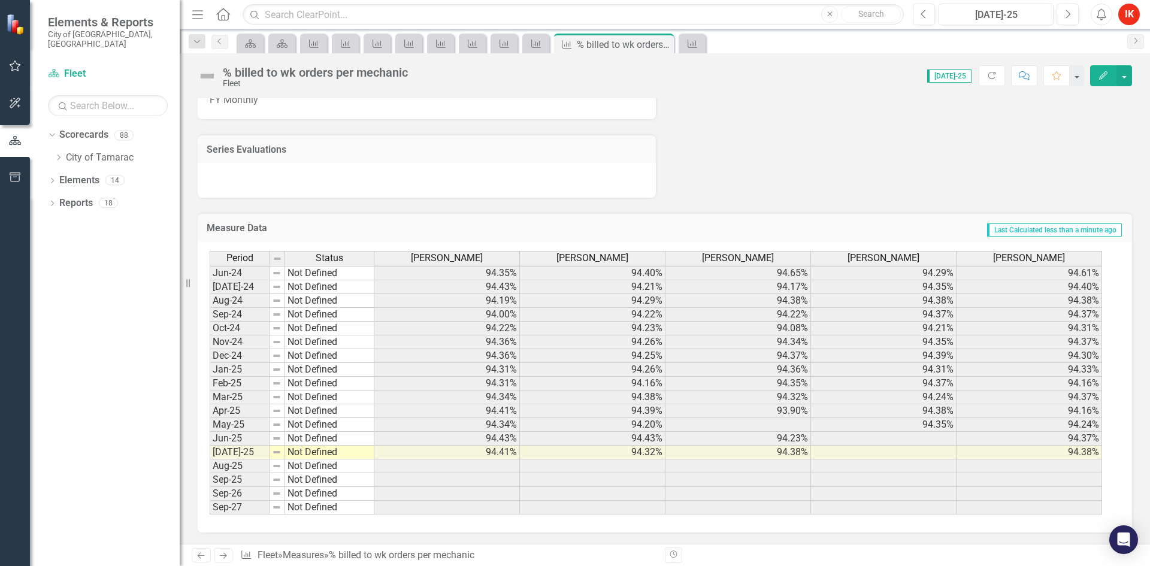
scroll to position [817, 0]
click at [197, 558] on icon "Previous" at bounding box center [201, 556] width 10 height 8
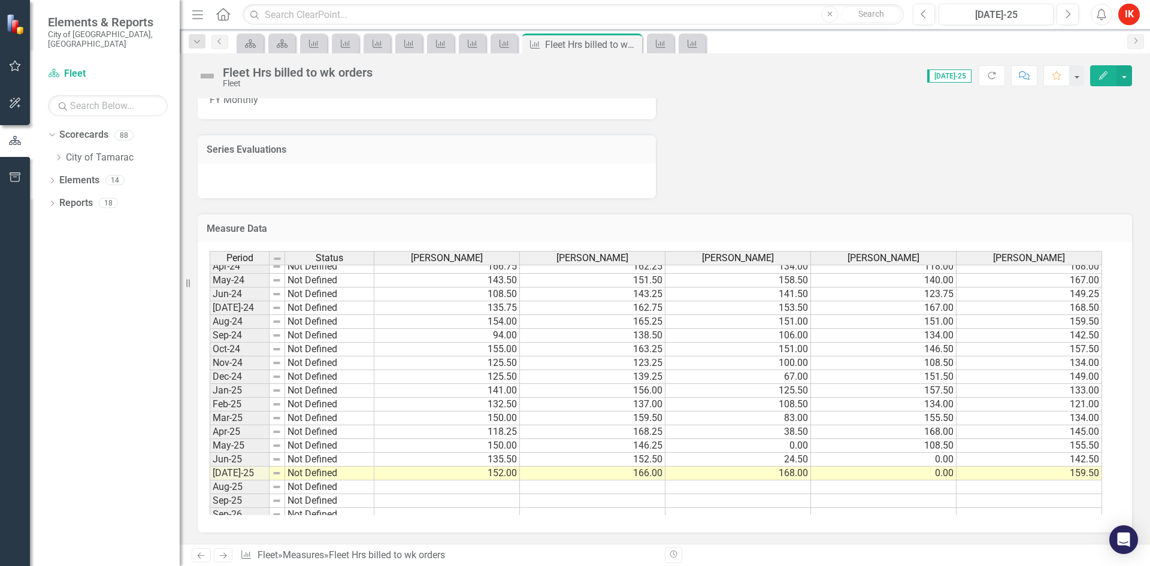
scroll to position [359, 0]
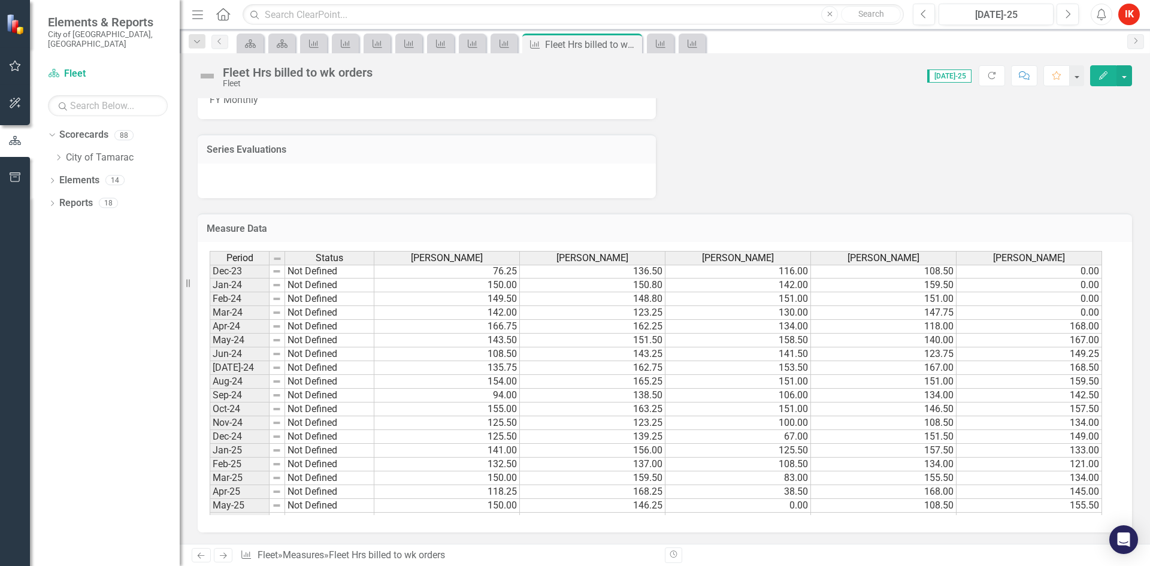
click at [219, 556] on icon "Next" at bounding box center [223, 556] width 10 height 8
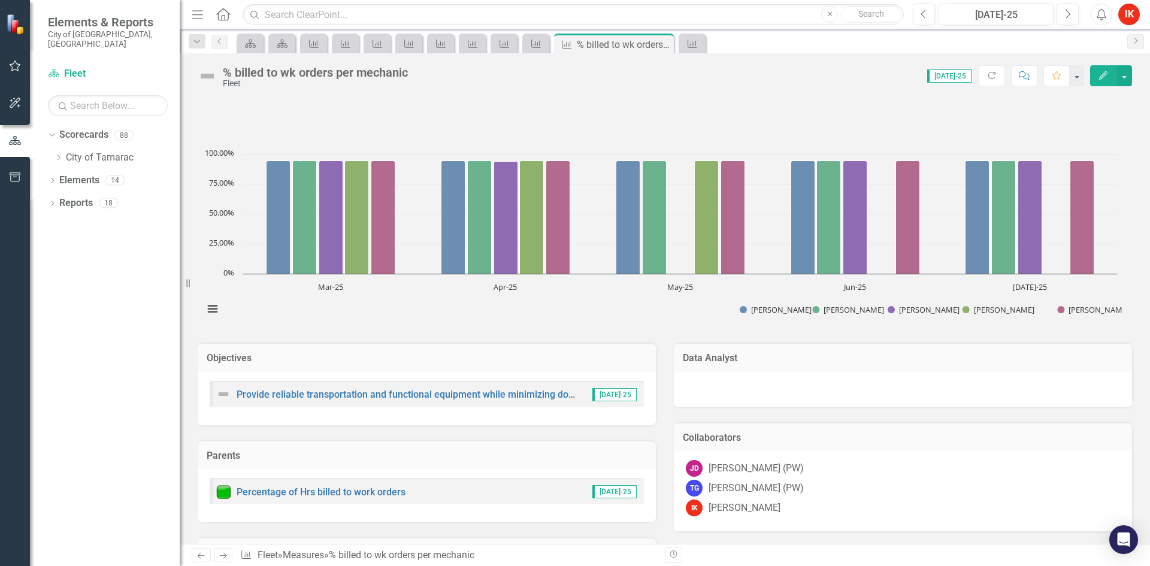
click at [206, 560] on icon "Previous" at bounding box center [201, 556] width 10 height 8
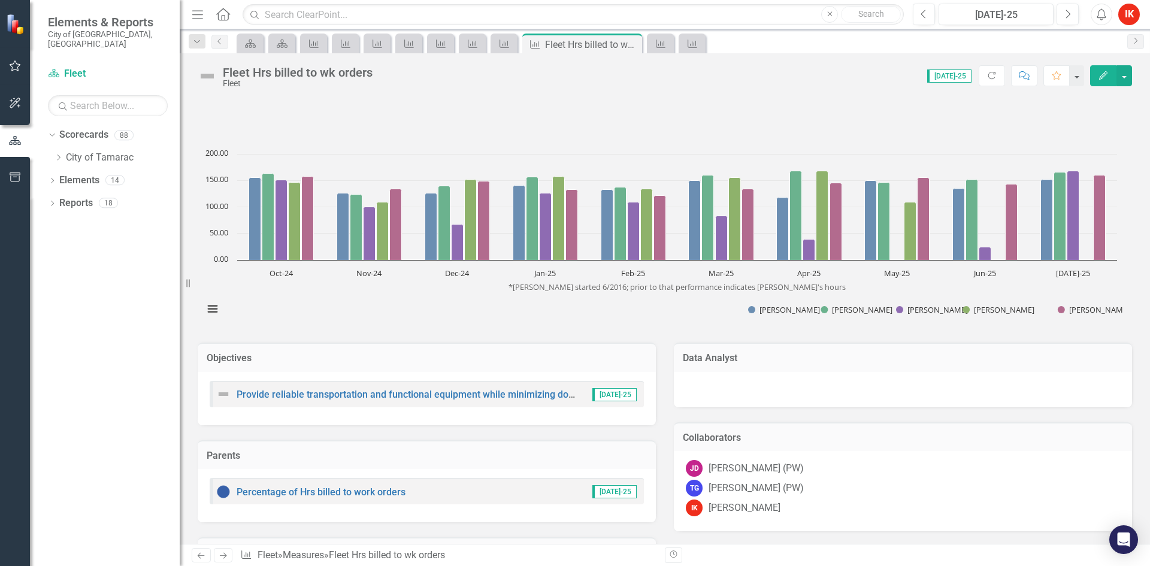
click at [226, 559] on icon "Next" at bounding box center [223, 556] width 10 height 8
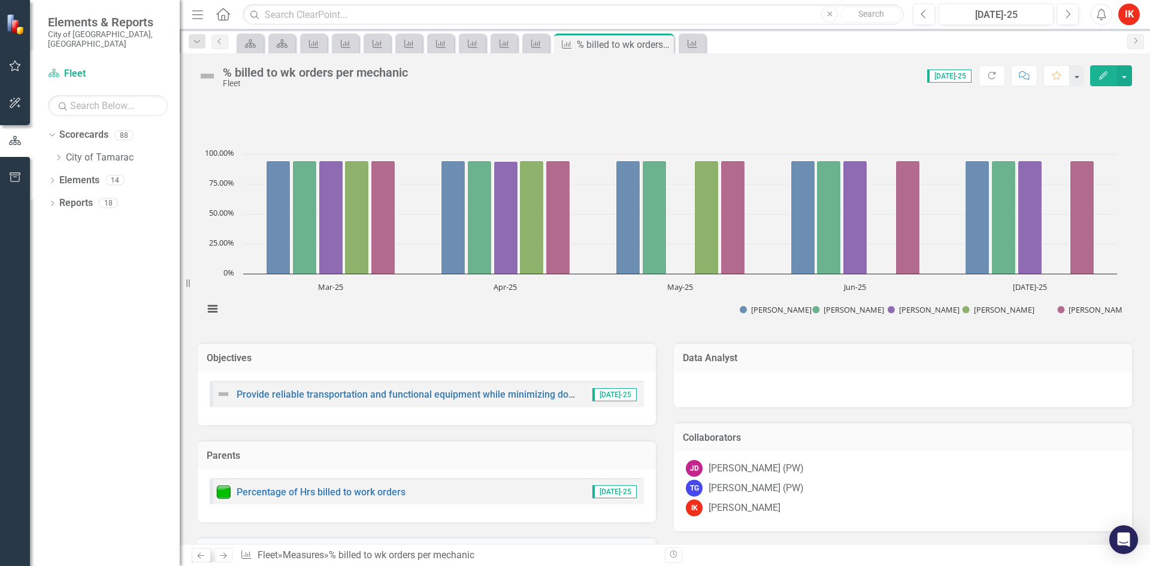
click at [201, 555] on icon "Previous" at bounding box center [201, 556] width 10 height 8
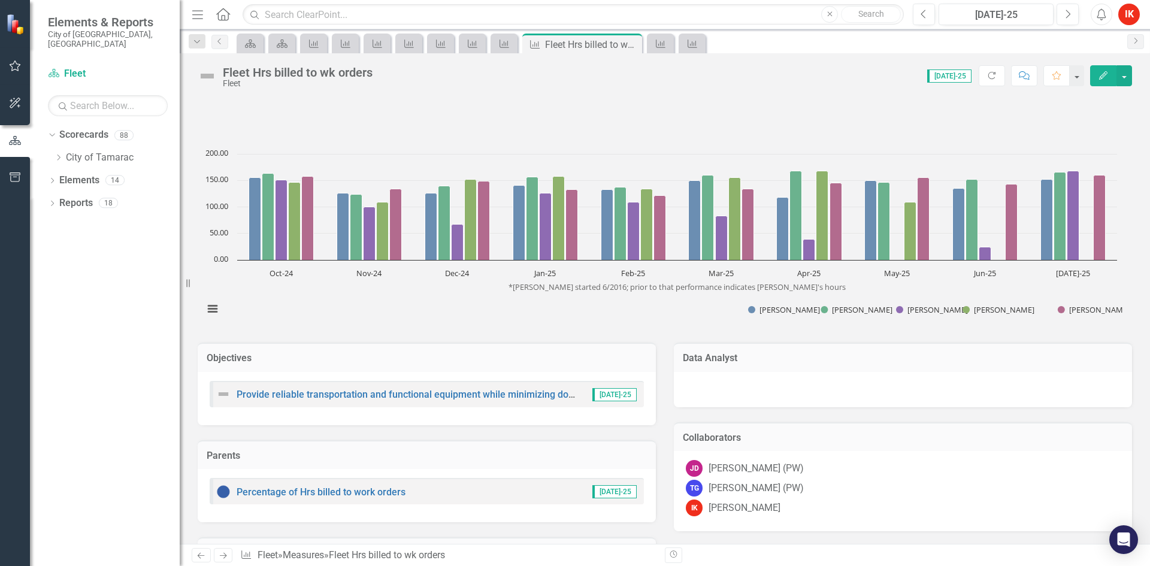
click at [225, 555] on icon at bounding box center [223, 556] width 7 height 6
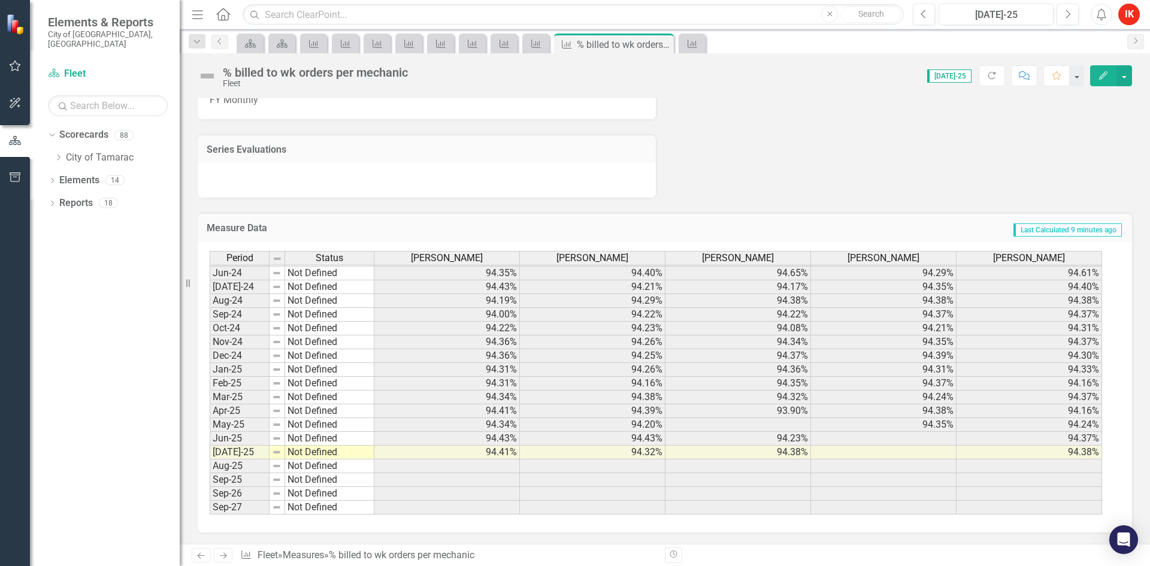
scroll to position [817, 0]
click at [222, 555] on icon "Next" at bounding box center [223, 556] width 10 height 8
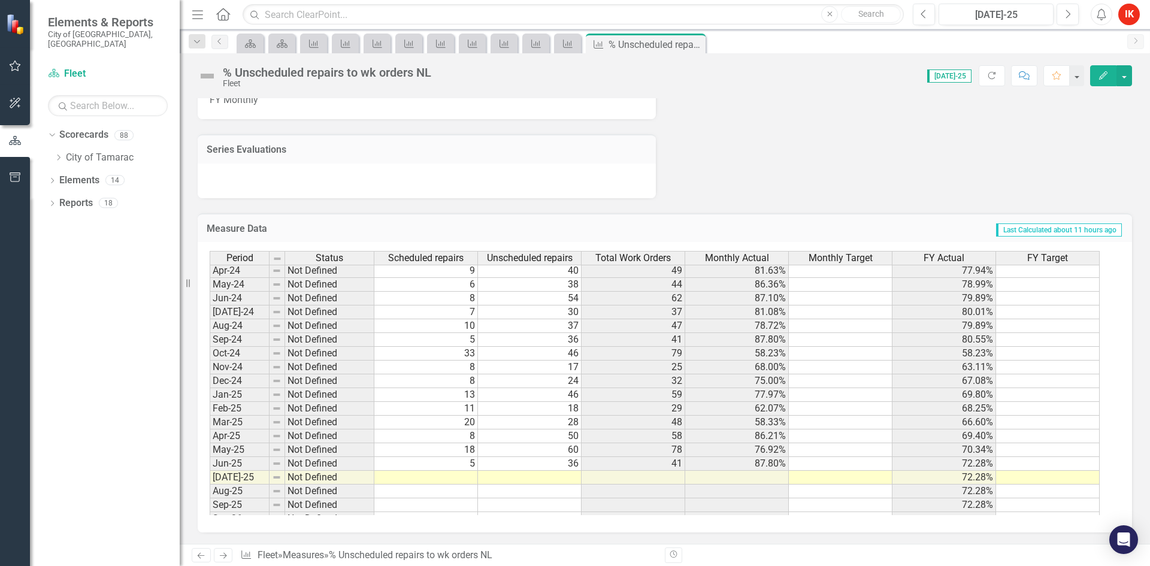
scroll to position [440, 0]
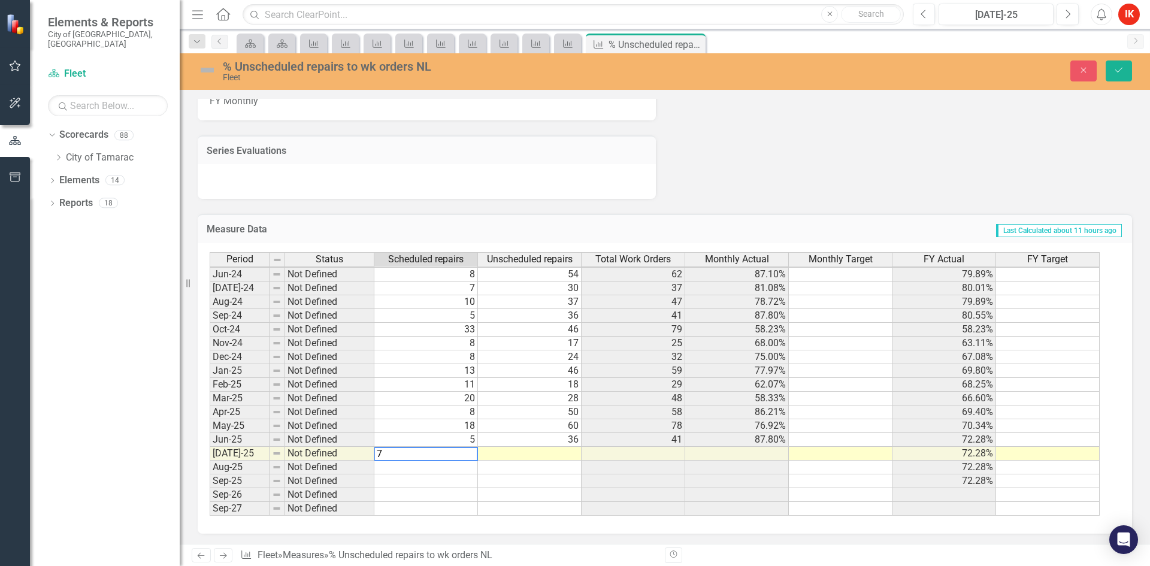
type textarea "7"
click at [555, 456] on td at bounding box center [530, 454] width 104 height 14
type textarea "27"
click at [1118, 68] on icon "Save" at bounding box center [1119, 70] width 11 height 8
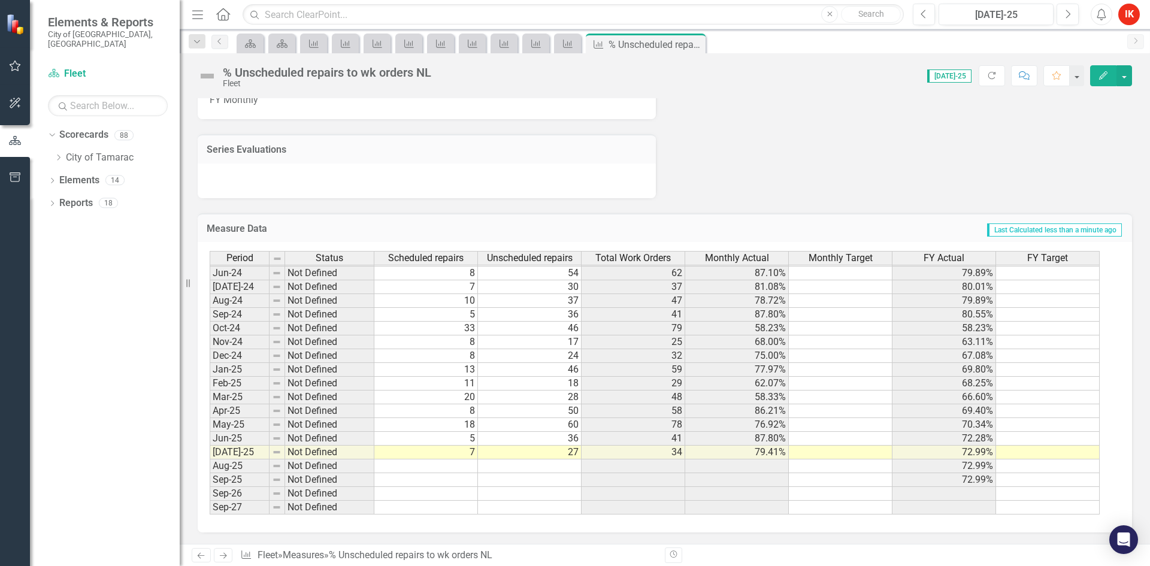
click at [226, 558] on icon "Next" at bounding box center [223, 556] width 10 height 8
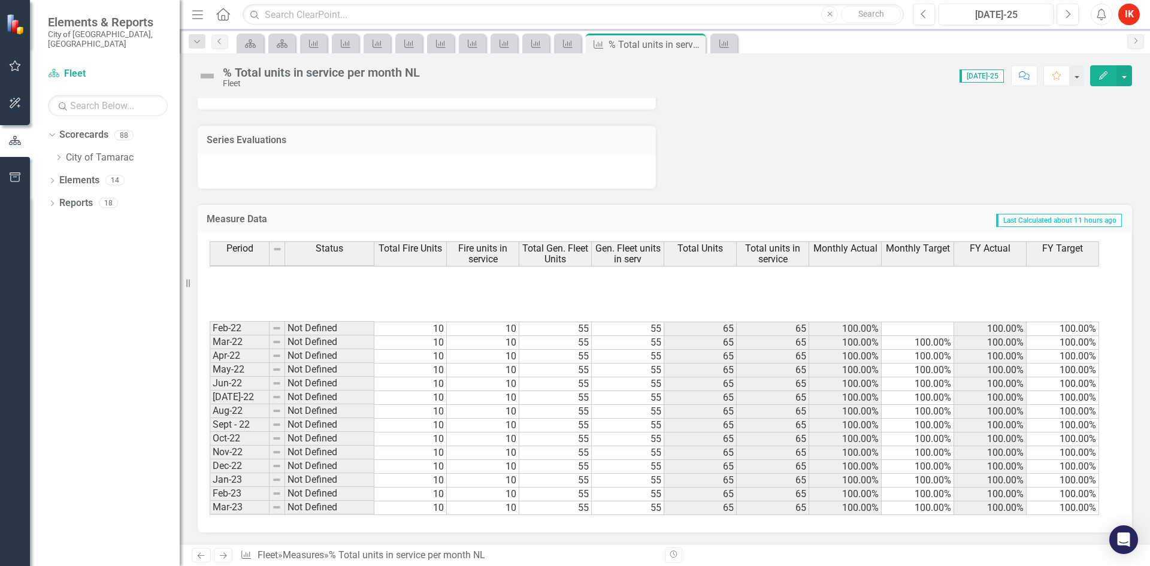
scroll to position [440, 0]
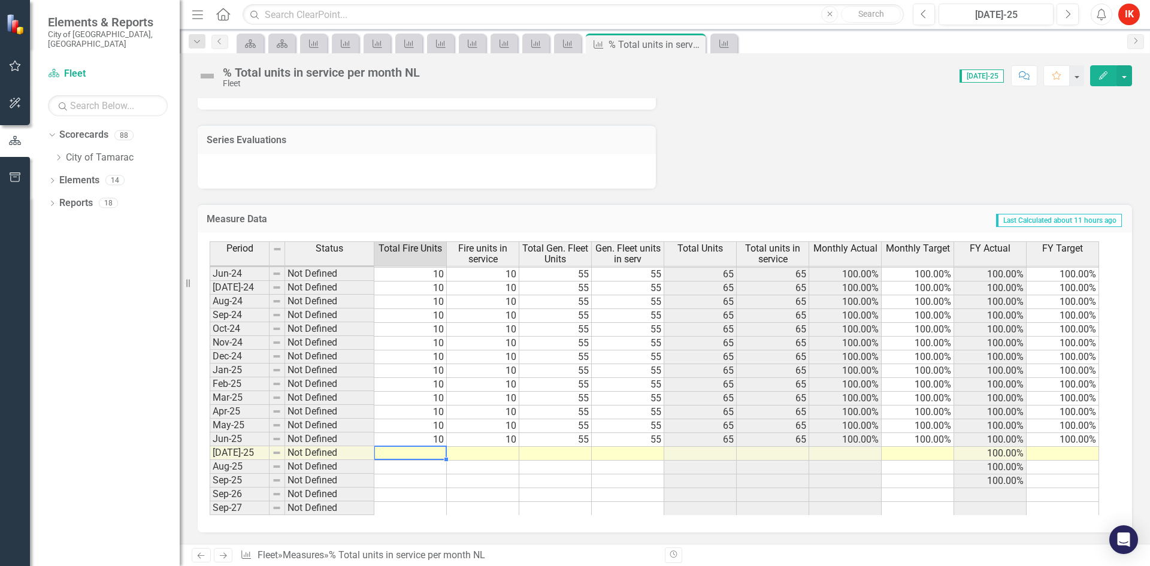
click at [437, 458] on tbody "May-23 Not Defined 10 10 55 55 65 65 100.00% 100.00% 100.00% 100.00% Jun-23 Not…" at bounding box center [655, 302] width 890 height 428
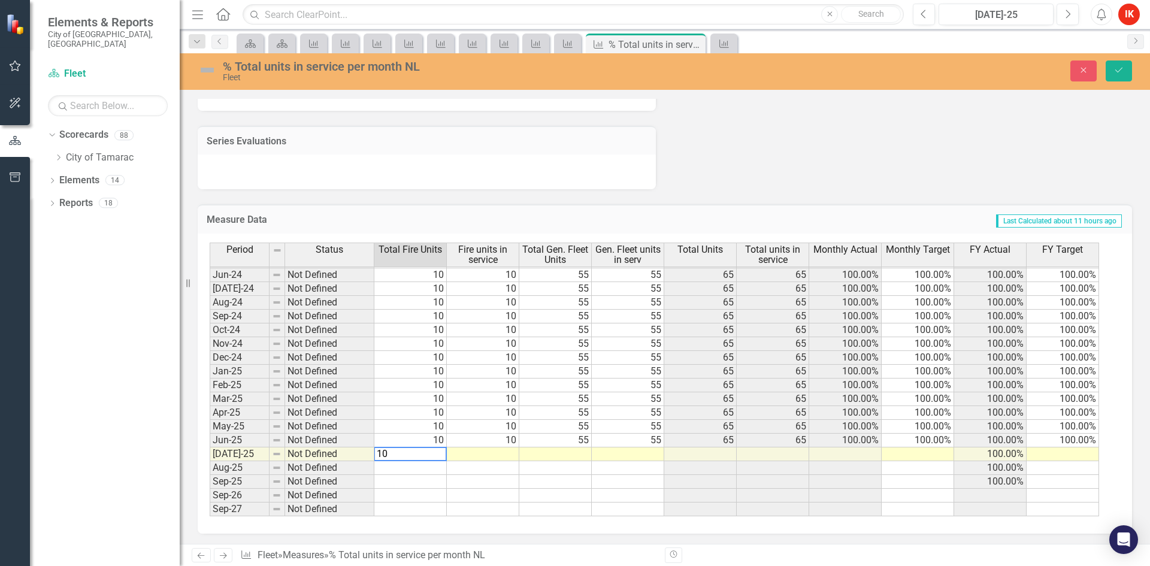
type textarea "10"
click at [486, 455] on td at bounding box center [483, 455] width 72 height 14
type textarea "10"
click at [557, 455] on td at bounding box center [555, 455] width 72 height 14
type textarea "55"
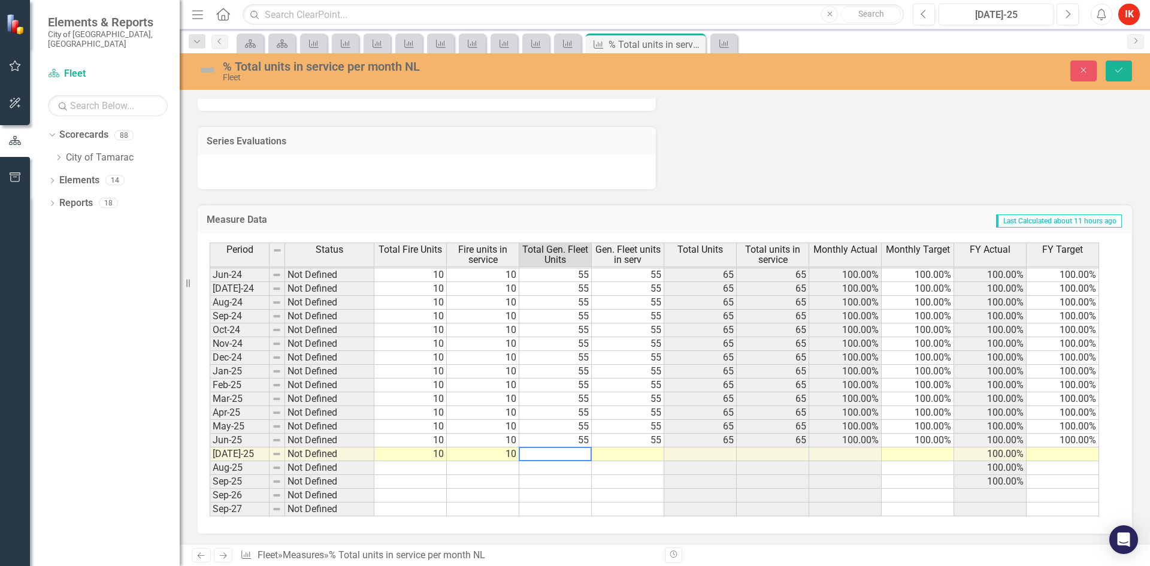
click at [648, 457] on td at bounding box center [628, 455] width 72 height 14
type textarea "55"
click at [930, 457] on td at bounding box center [918, 455] width 72 height 14
type textarea "100"
click at [1075, 455] on td at bounding box center [1063, 455] width 72 height 14
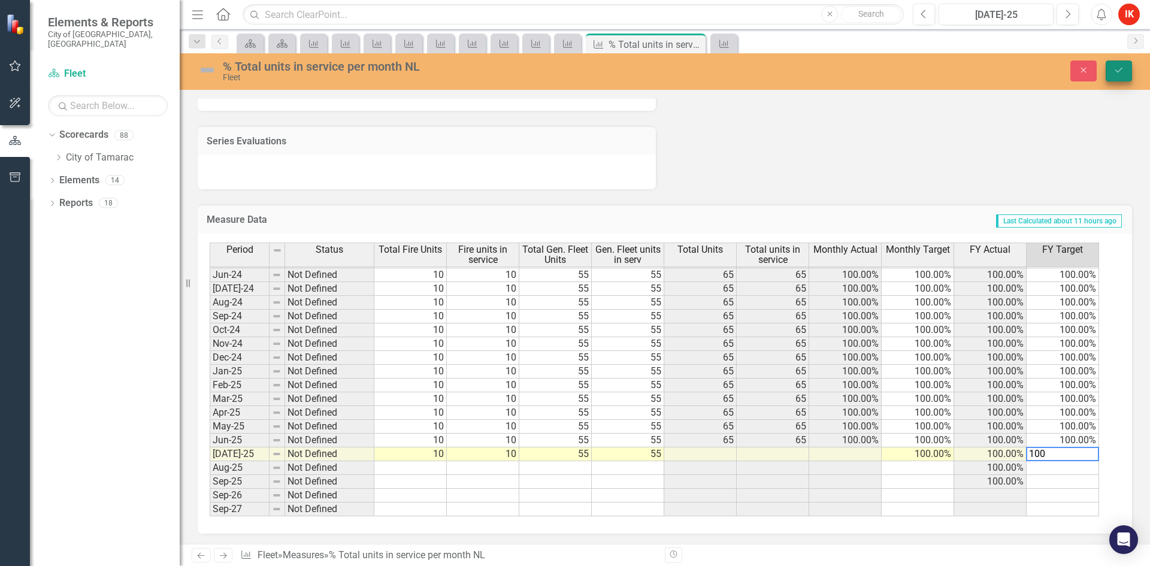
type textarea "100"
click at [1119, 70] on icon "Save" at bounding box center [1119, 70] width 11 height 8
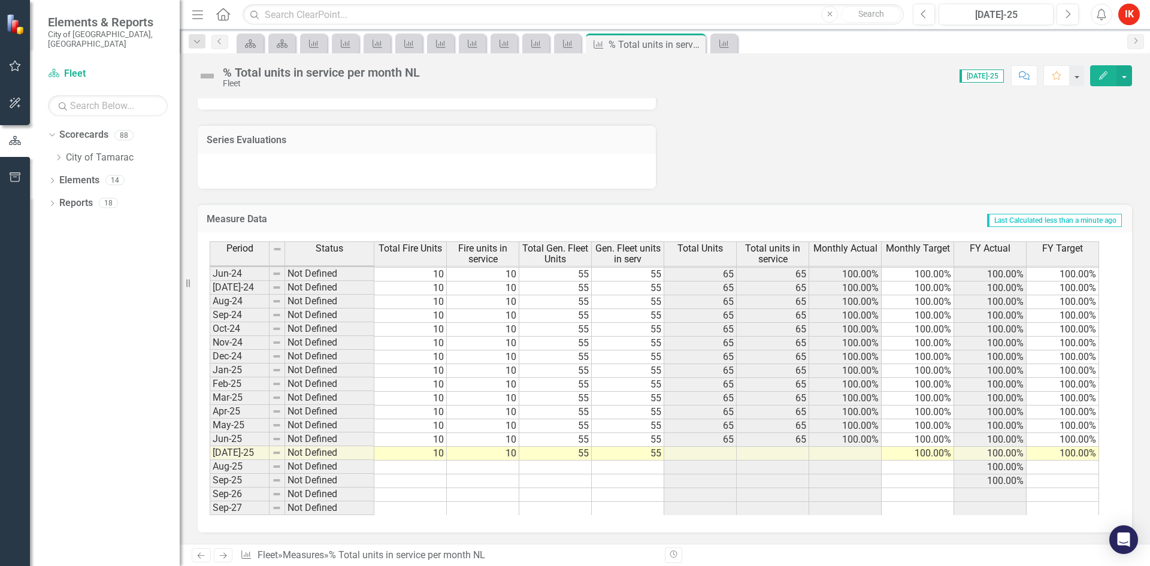
click at [222, 558] on icon "Next" at bounding box center [223, 556] width 10 height 8
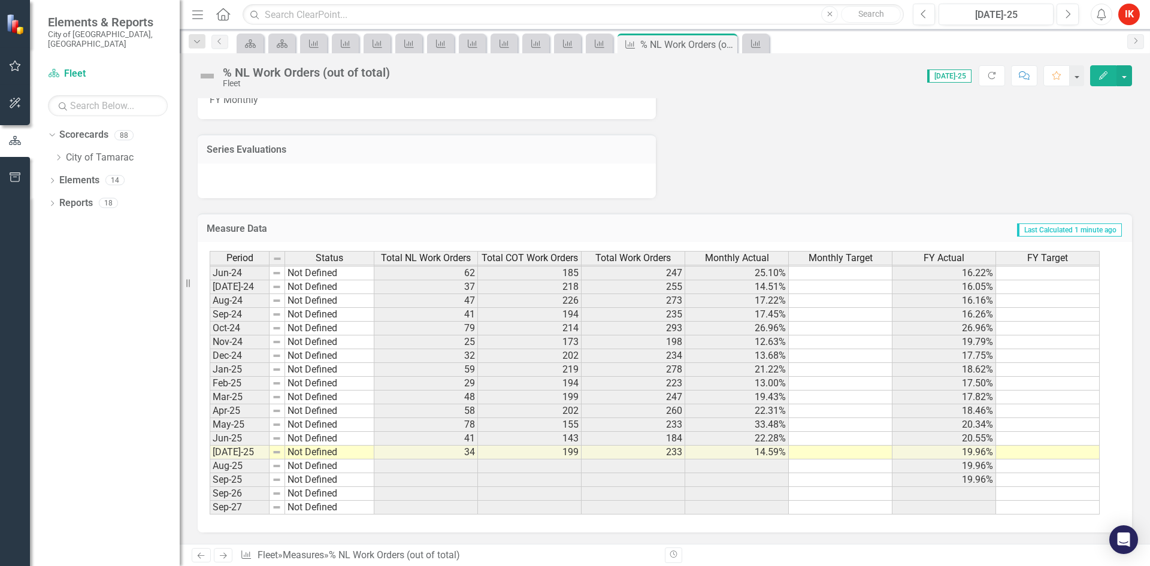
scroll to position [830, 0]
click at [225, 558] on icon "Next" at bounding box center [223, 556] width 10 height 8
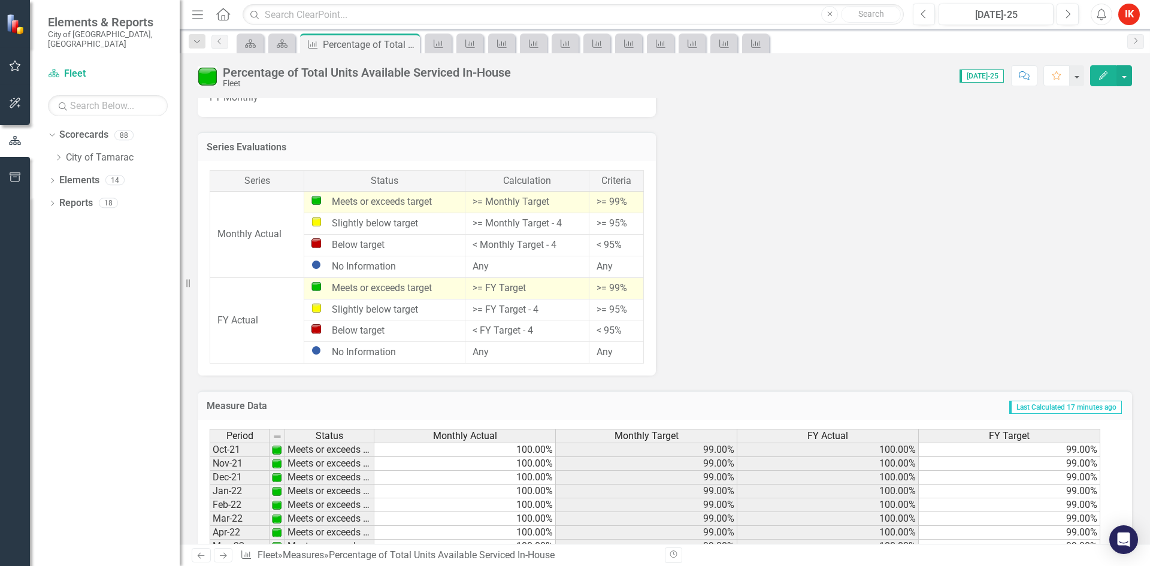
scroll to position [1051, 0]
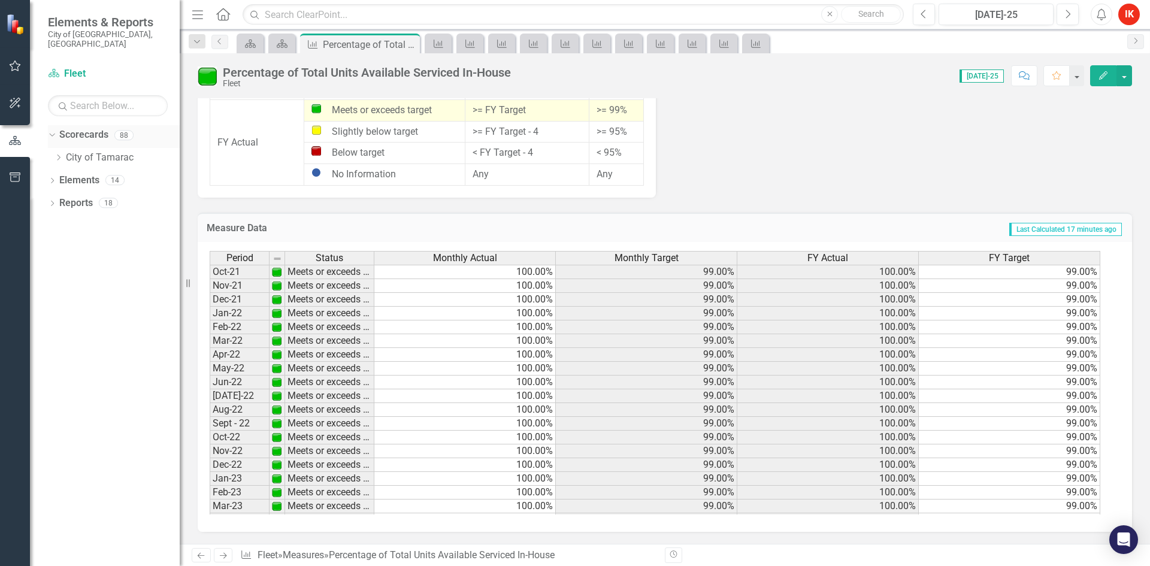
click at [90, 128] on link "Scorecards" at bounding box center [83, 135] width 49 height 14
click at [55, 131] on div "Dropdown" at bounding box center [50, 135] width 10 height 8
click at [56, 133] on icon "Dropdown" at bounding box center [52, 136] width 8 height 7
click at [59, 155] on icon at bounding box center [59, 158] width 3 height 6
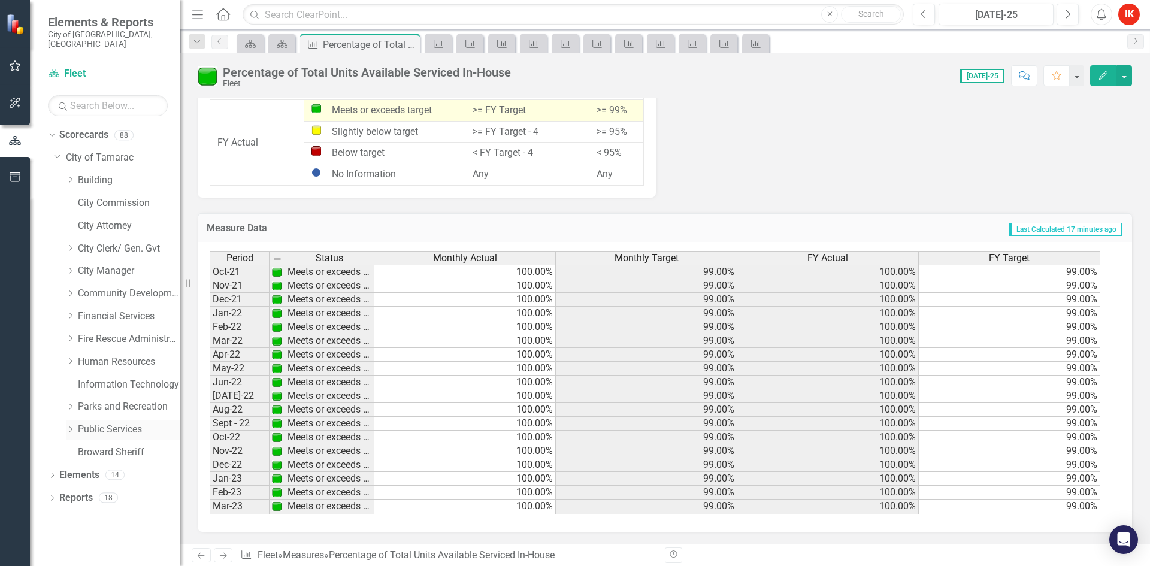
click at [71, 426] on icon "Dropdown" at bounding box center [70, 429] width 9 height 7
click at [107, 491] on link "Fleet" at bounding box center [135, 498] width 90 height 14
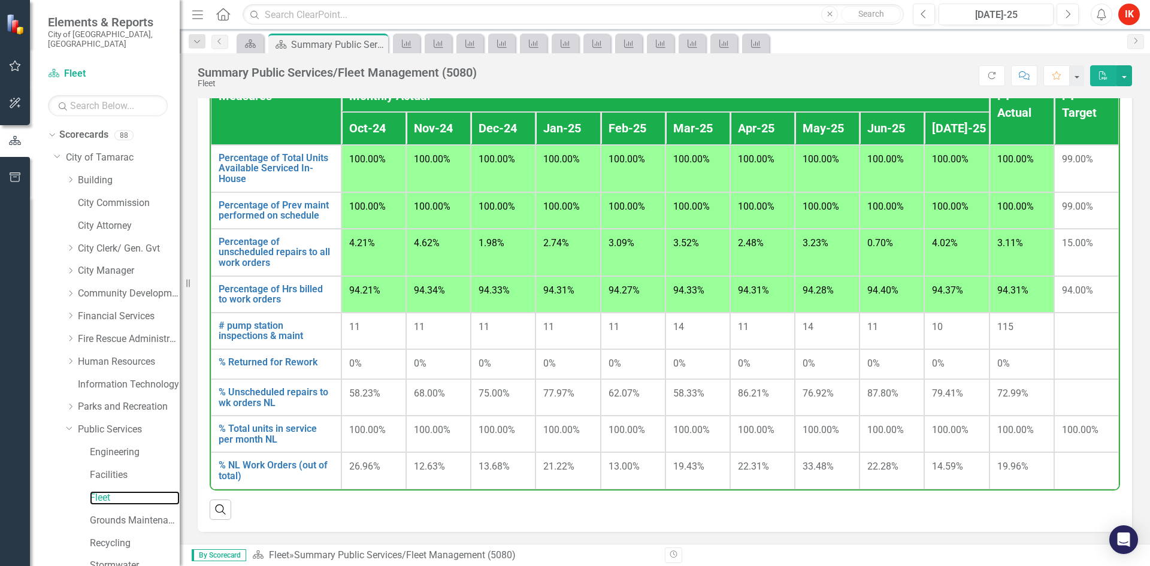
scroll to position [903, 0]
